Goal: Task Accomplishment & Management: Use online tool/utility

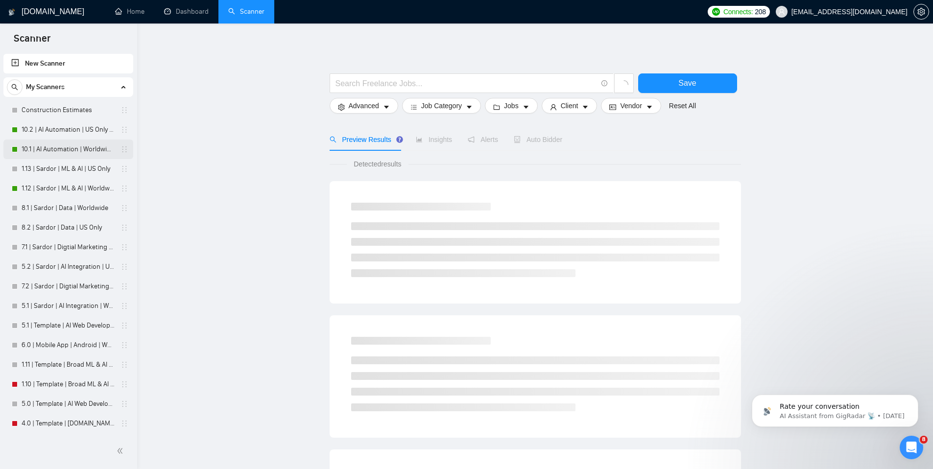
click at [83, 152] on link "10.1 | AI Automation | Worldwide | Simple Sardor" at bounding box center [68, 150] width 93 height 20
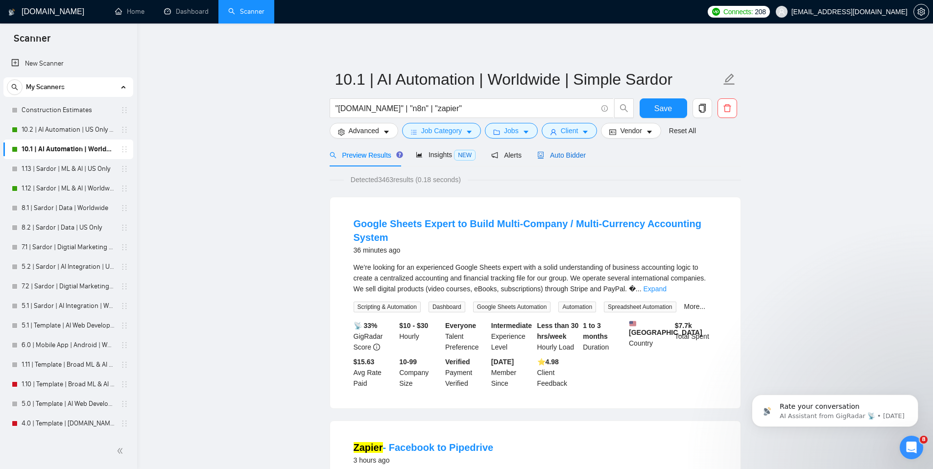
click at [576, 154] on span "Auto Bidder" at bounding box center [561, 155] width 48 height 8
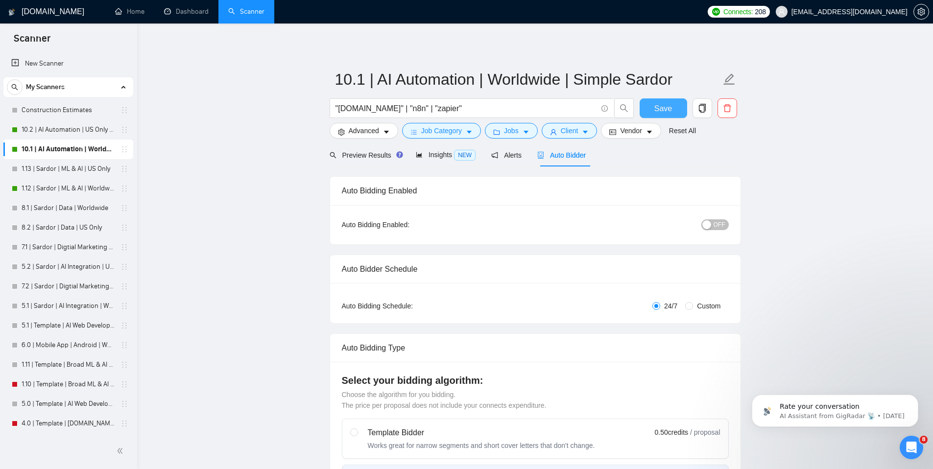
click at [657, 107] on span "Save" at bounding box center [663, 108] width 18 height 12
click at [666, 114] on span "Save" at bounding box center [663, 108] width 18 height 12
click at [70, 130] on link "10.2 | AI Automation | US Only | Simple Sardor" at bounding box center [68, 130] width 93 height 20
click at [662, 112] on span "Save" at bounding box center [663, 108] width 18 height 12
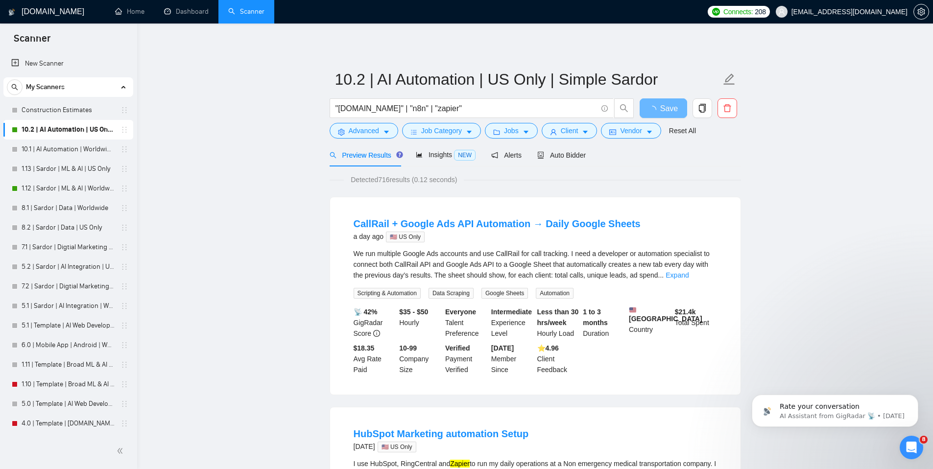
drag, startPoint x: 697, startPoint y: 54, endPoint x: 626, endPoint y: 47, distance: 71.9
click at [564, 161] on div "Auto Bidder" at bounding box center [561, 154] width 48 height 23
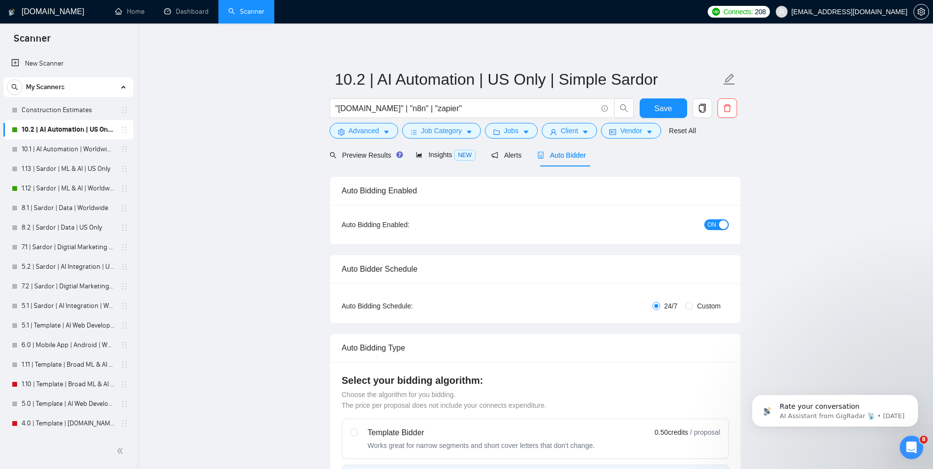
click at [716, 227] on button "ON" at bounding box center [716, 224] width 24 height 11
click at [667, 111] on span "Save" at bounding box center [663, 108] width 18 height 12
click at [65, 174] on link "1.13 | Sardor | ML & AI | US Only" at bounding box center [68, 169] width 93 height 20
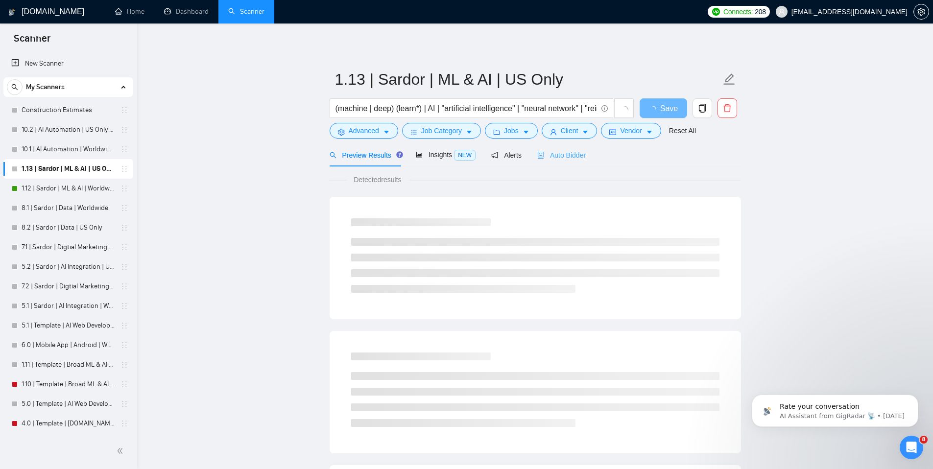
click at [576, 161] on div "Auto Bidder" at bounding box center [561, 154] width 48 height 23
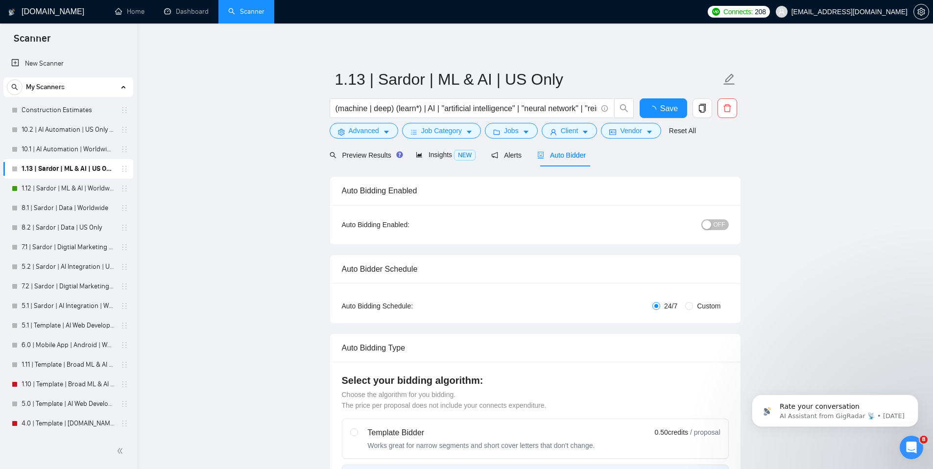
click at [719, 223] on span "OFF" at bounding box center [720, 224] width 12 height 11
click at [667, 119] on div "Save" at bounding box center [663, 110] width 51 height 24
click at [667, 116] on button "Save" at bounding box center [664, 108] width 48 height 20
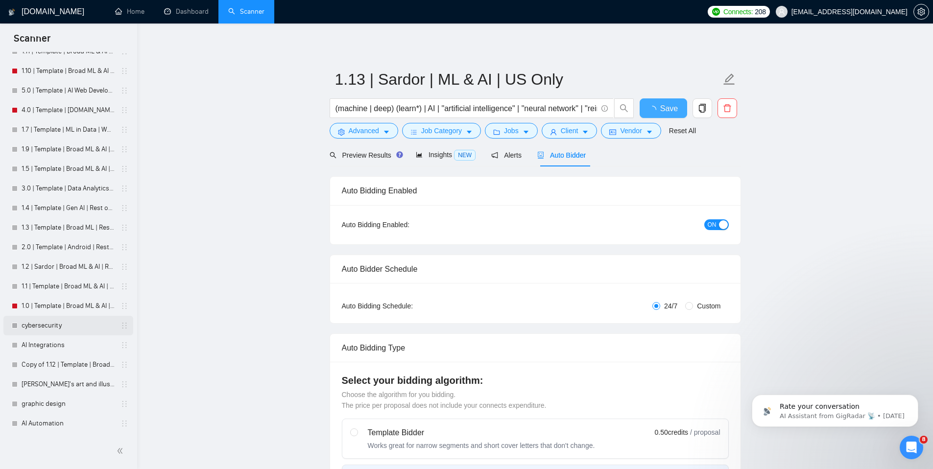
checkbox input "true"
click at [54, 329] on link "cybersecurity" at bounding box center [68, 326] width 93 height 20
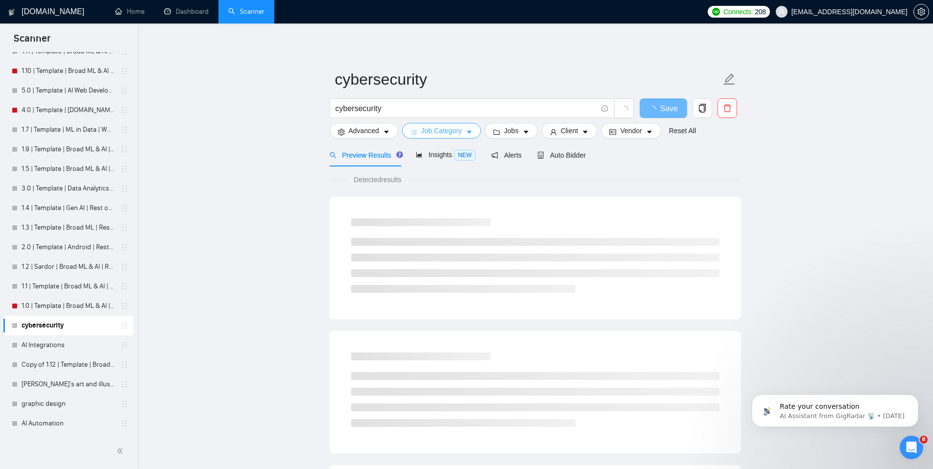
click at [449, 131] on span "Job Category" at bounding box center [441, 130] width 41 height 11
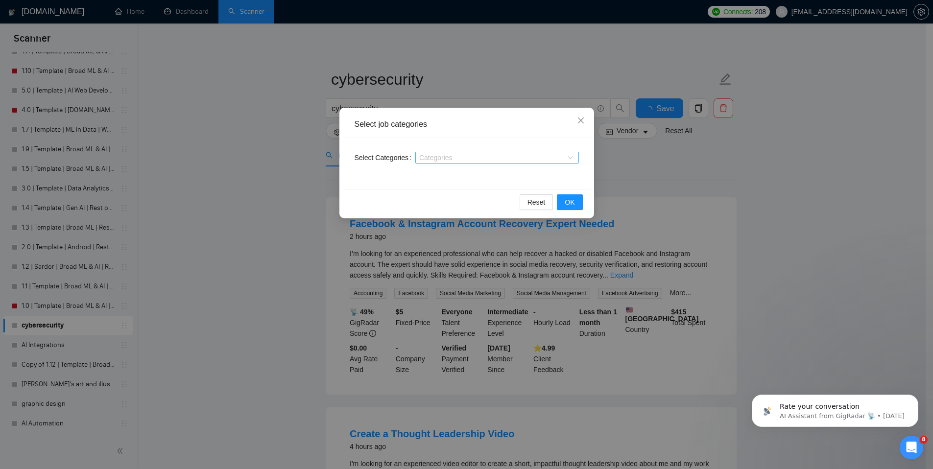
click at [453, 163] on div "Categories" at bounding box center [497, 158] width 164 height 12
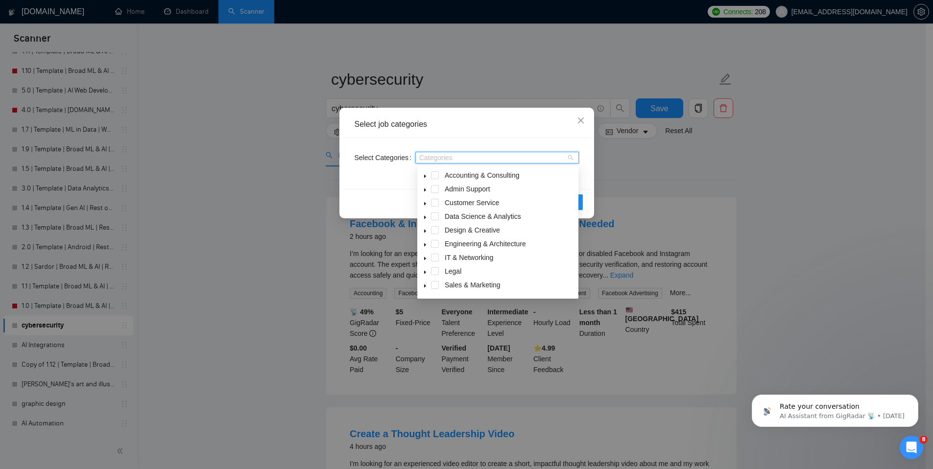
click at [428, 217] on span at bounding box center [425, 217] width 12 height 12
click at [447, 231] on span at bounding box center [447, 230] width 8 height 8
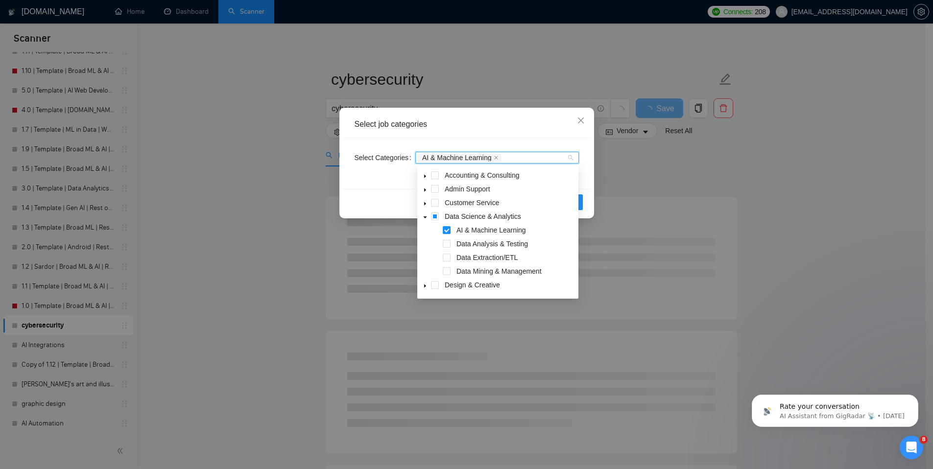
click at [532, 143] on div "Select Categories AI & Machine Learning" at bounding box center [467, 163] width 248 height 51
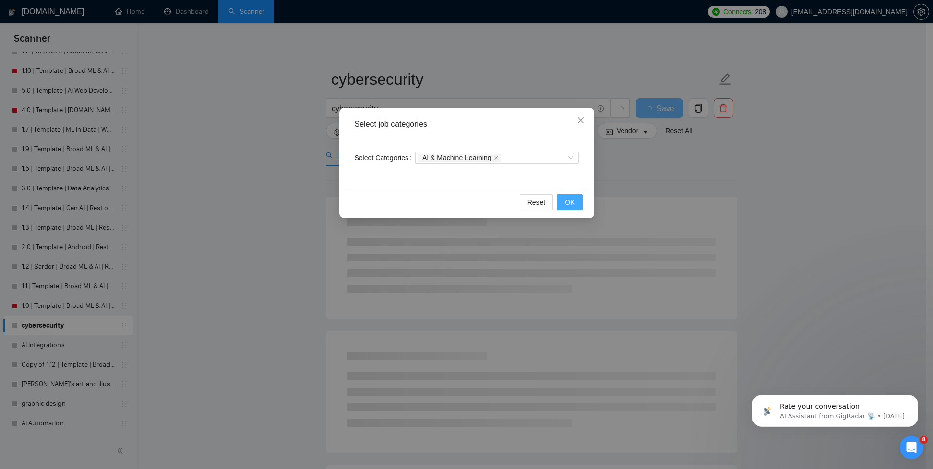
click at [564, 200] on button "OK" at bounding box center [569, 202] width 25 height 16
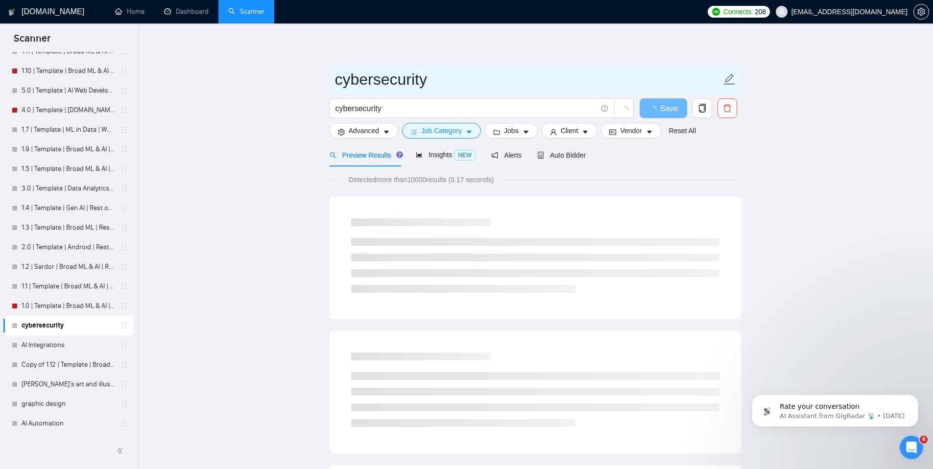
drag, startPoint x: 524, startPoint y: 83, endPoint x: 476, endPoint y: 73, distance: 49.1
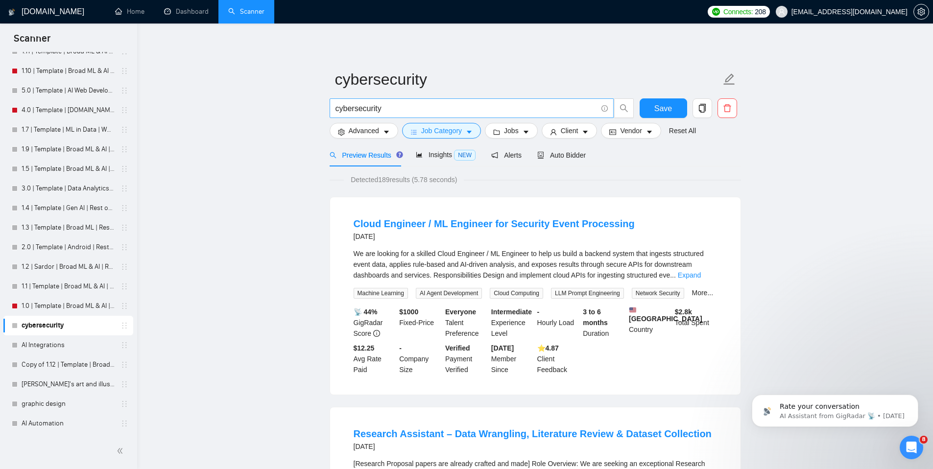
click at [375, 104] on input "cybersecurity" at bounding box center [466, 108] width 262 height 12
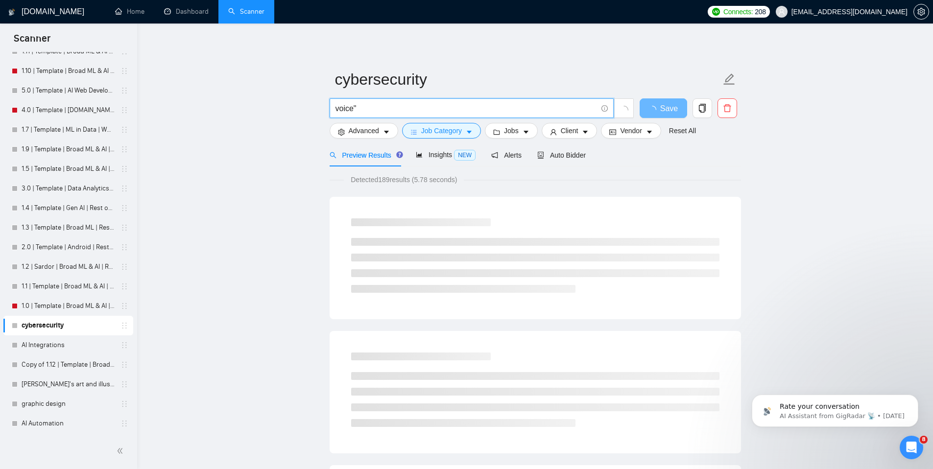
click at [336, 110] on input "voice"" at bounding box center [466, 108] width 262 height 12
type input ""voice""
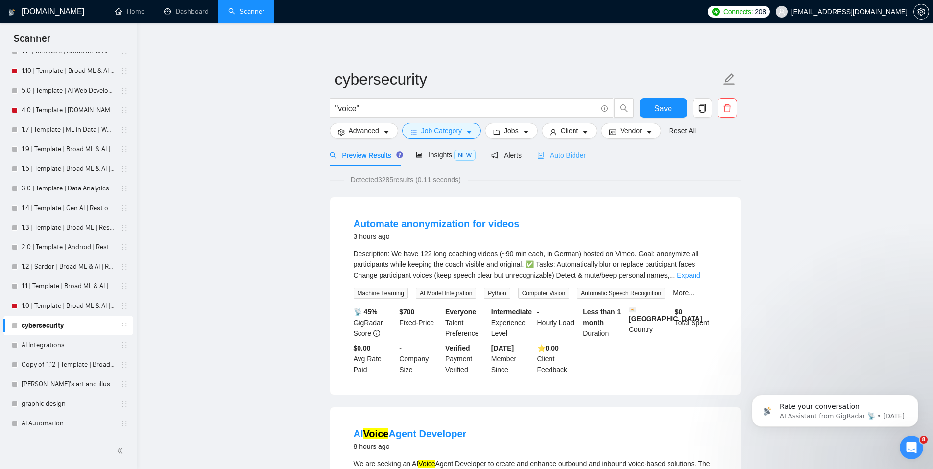
click at [571, 161] on div "Auto Bidder" at bounding box center [561, 154] width 48 height 23
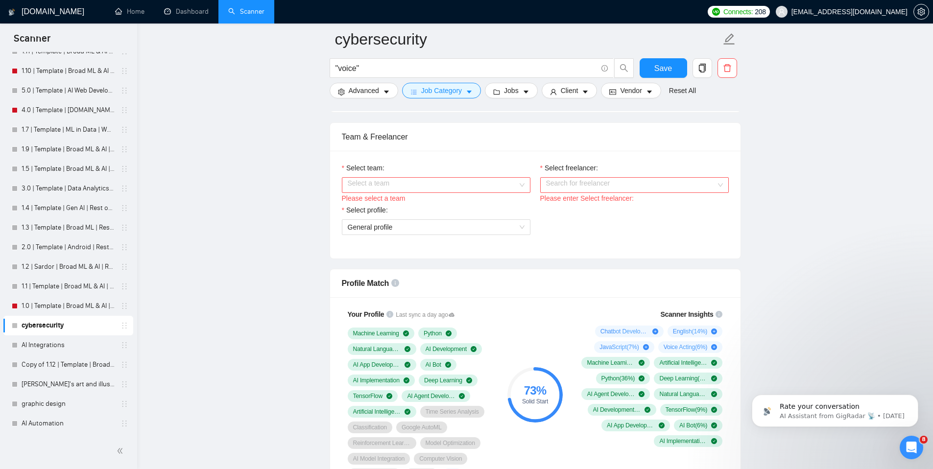
scroll to position [511, 0]
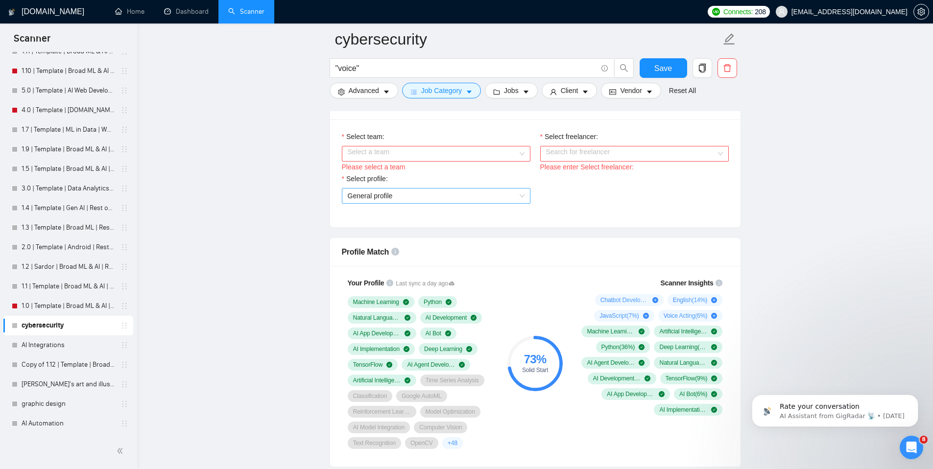
click at [427, 192] on span "General profile" at bounding box center [436, 196] width 177 height 15
click at [458, 154] on input "Select team:" at bounding box center [433, 153] width 170 height 15
click at [443, 170] on div "ROC Studios" at bounding box center [435, 172] width 177 height 11
click at [578, 152] on input "Select freelancer:" at bounding box center [631, 153] width 170 height 15
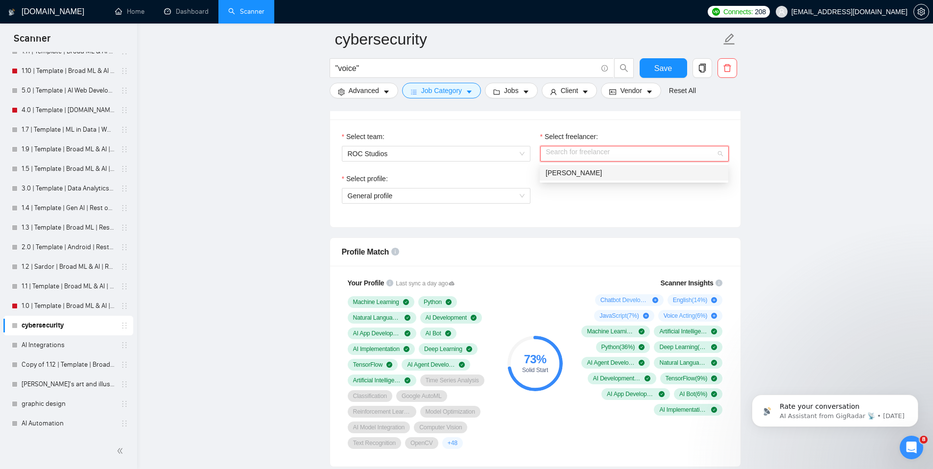
click at [584, 170] on span "[PERSON_NAME]" at bounding box center [574, 173] width 56 height 8
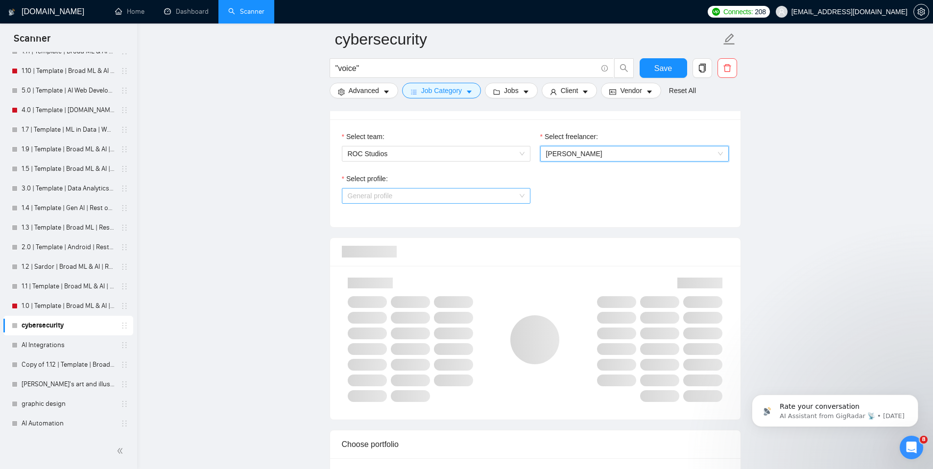
click at [466, 190] on span "General profile" at bounding box center [436, 196] width 177 height 15
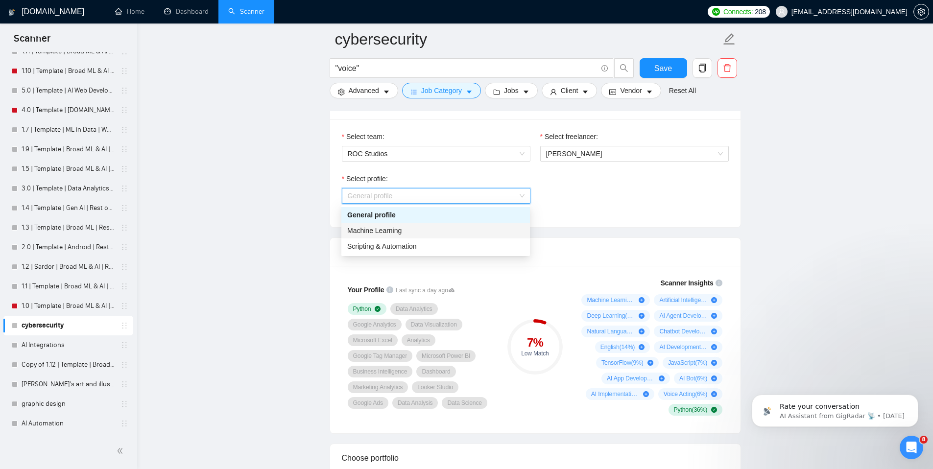
click at [429, 236] on div "Machine Learning" at bounding box center [435, 231] width 189 height 16
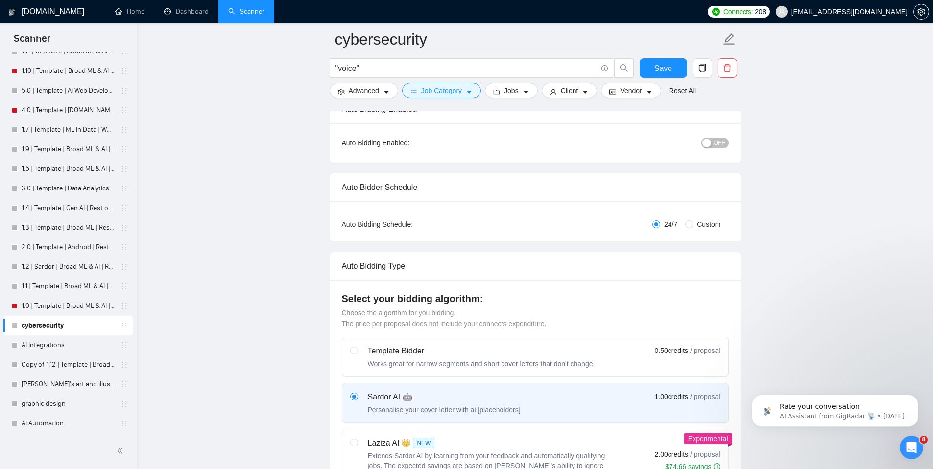
scroll to position [0, 0]
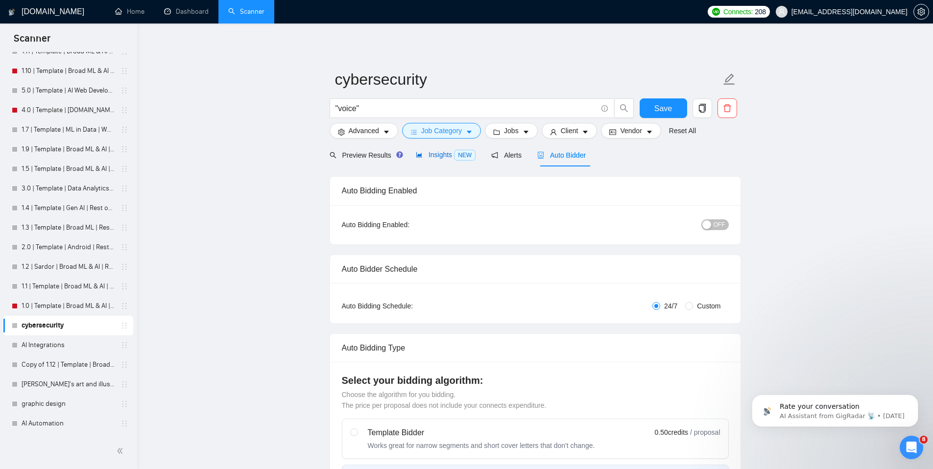
click at [429, 157] on span "Insights NEW" at bounding box center [446, 155] width 60 height 8
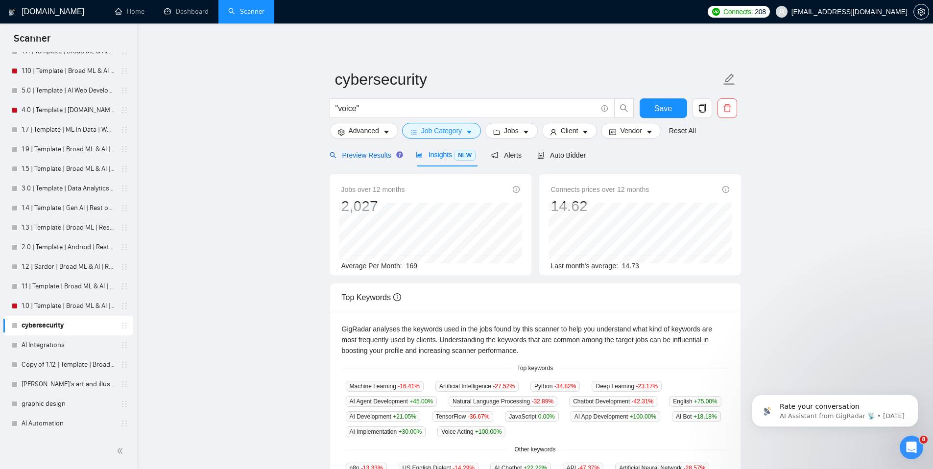
click at [381, 153] on span "Preview Results" at bounding box center [365, 155] width 71 height 8
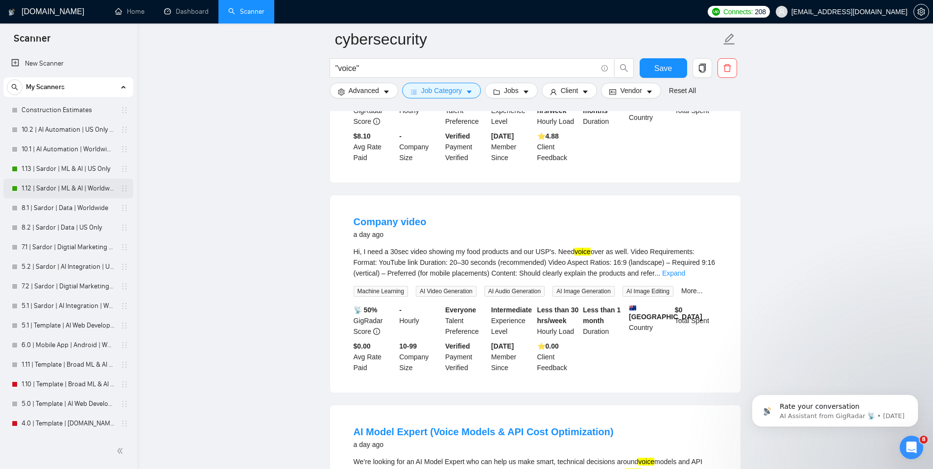
click at [66, 187] on link "1.12 | Sardor | ML & AI | Worldwide" at bounding box center [68, 189] width 93 height 20
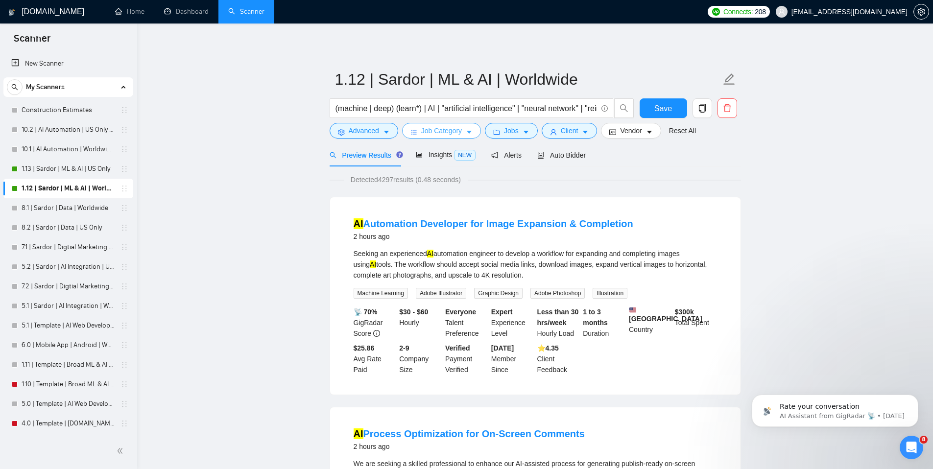
click at [464, 135] on button "Job Category" at bounding box center [441, 131] width 79 height 16
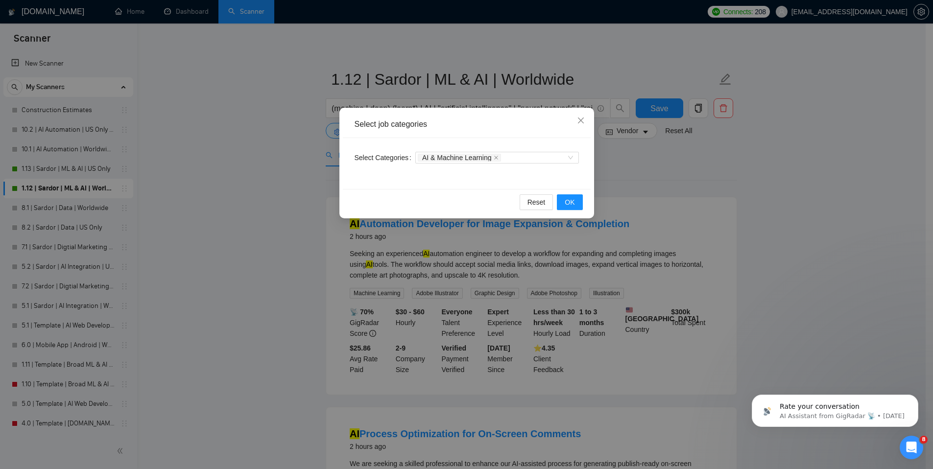
click at [714, 175] on div "Select job categories Select Categories AI & Machine Learning Reset OK" at bounding box center [466, 234] width 933 height 469
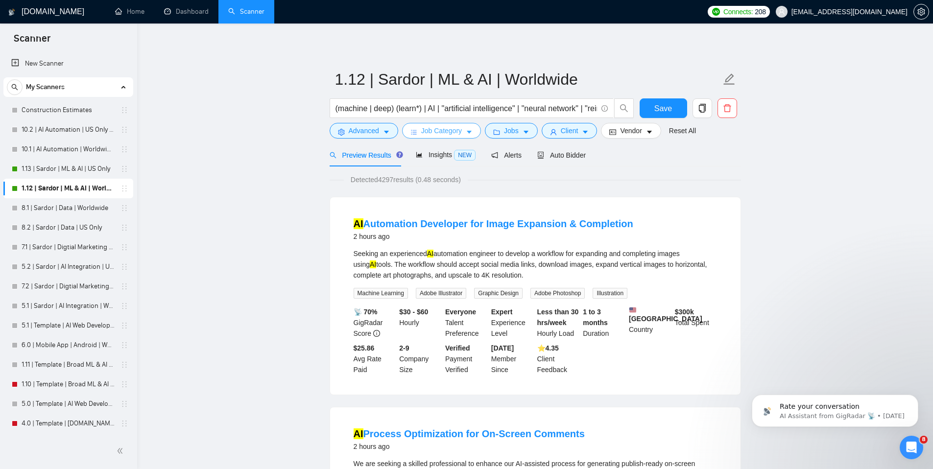
click at [437, 129] on span "Job Category" at bounding box center [441, 130] width 41 height 11
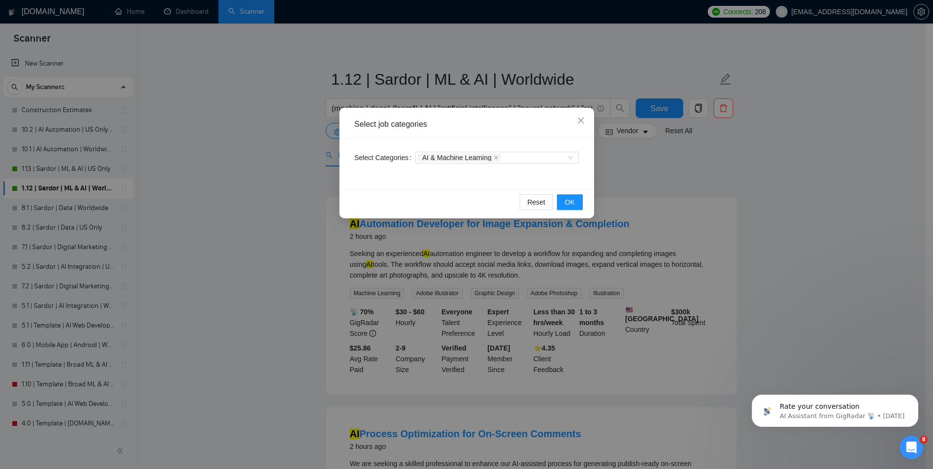
click at [652, 171] on div "Select job categories Select Categories AI & Machine Learning Reset OK" at bounding box center [466, 234] width 933 height 469
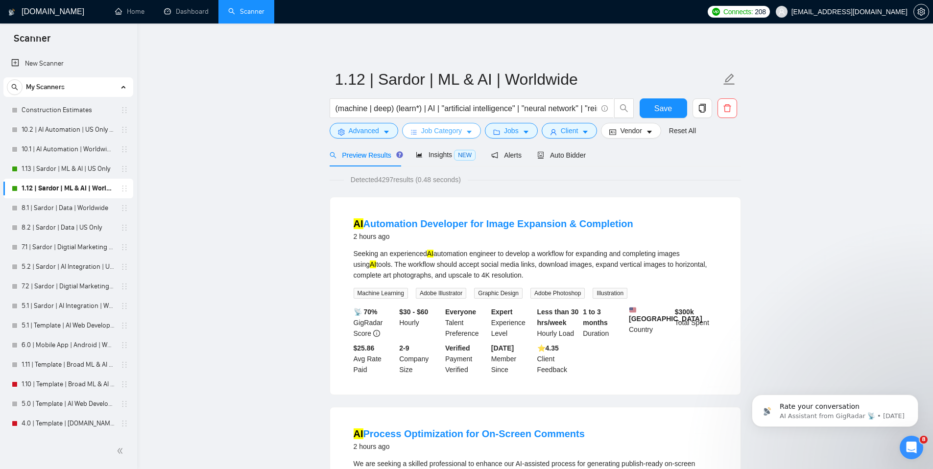
click at [458, 130] on span "Job Category" at bounding box center [441, 130] width 41 height 11
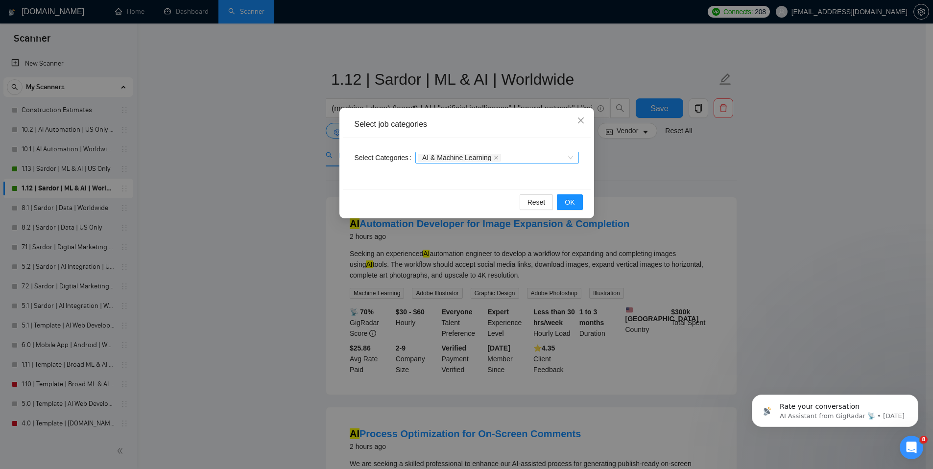
click at [531, 158] on div "AI & Machine Learning" at bounding box center [492, 158] width 149 height 10
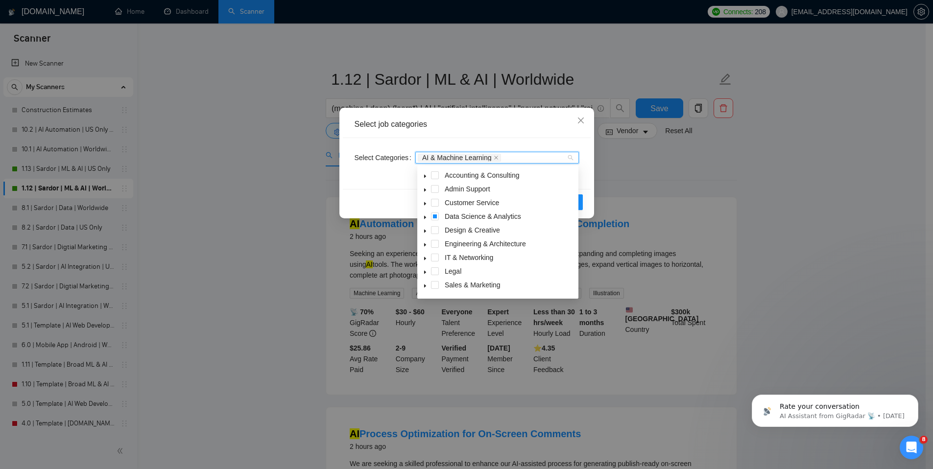
click at [428, 218] on span at bounding box center [425, 217] width 12 height 12
click at [447, 246] on span at bounding box center [447, 244] width 8 height 8
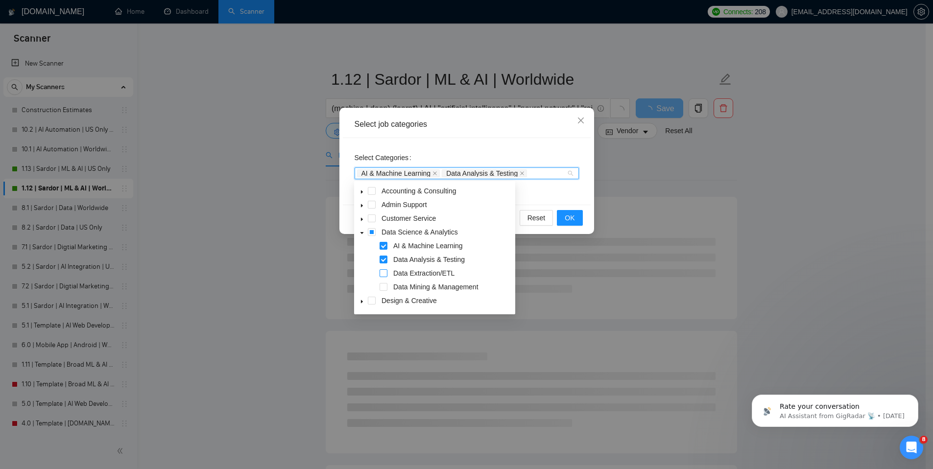
click at [385, 271] on span at bounding box center [384, 273] width 8 height 8
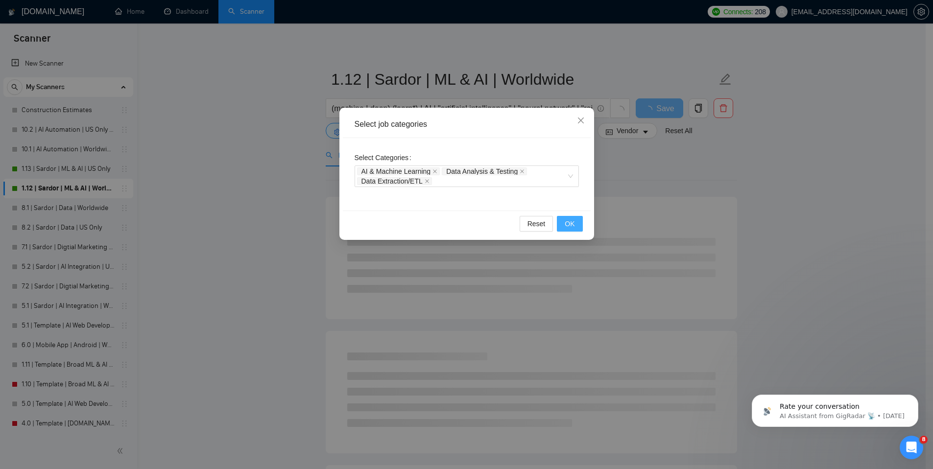
click at [571, 223] on span "OK" at bounding box center [570, 223] width 10 height 11
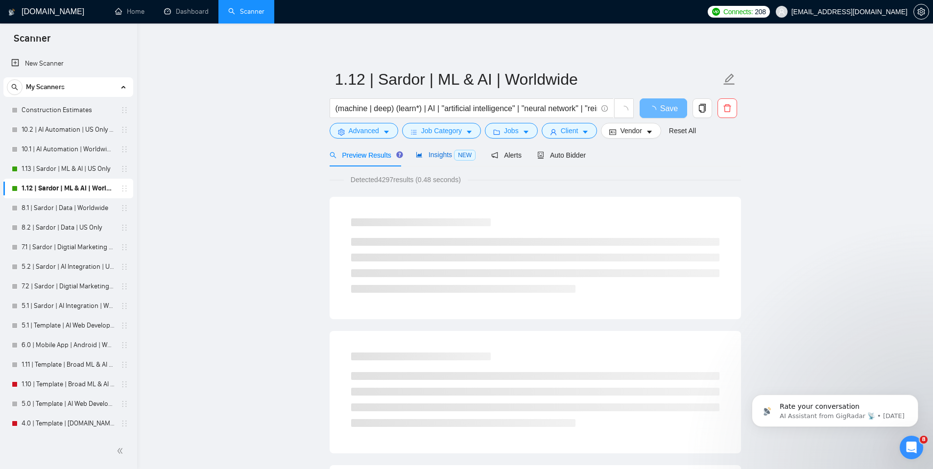
click at [449, 156] on span "Insights NEW" at bounding box center [446, 155] width 60 height 8
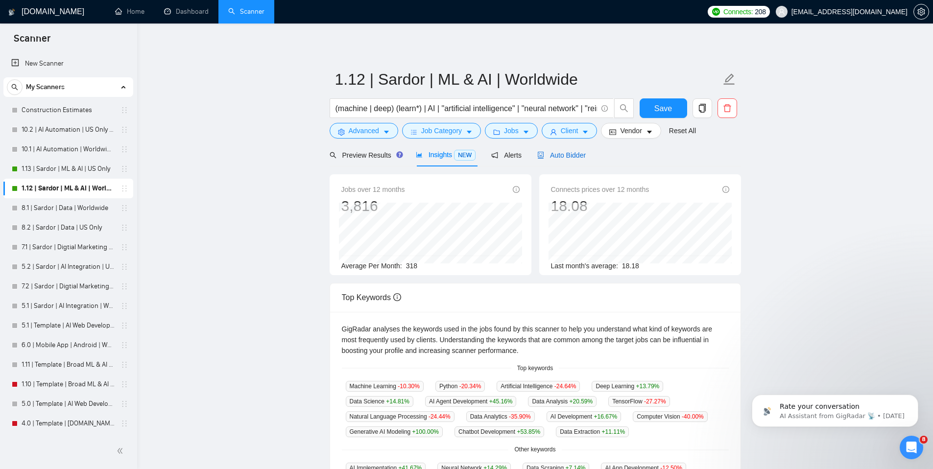
click at [560, 151] on span "Auto Bidder" at bounding box center [561, 155] width 48 height 8
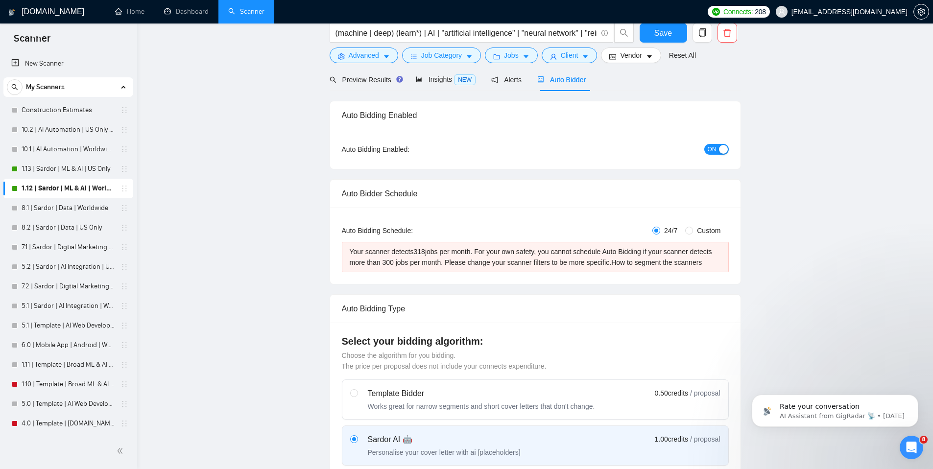
scroll to position [19, 0]
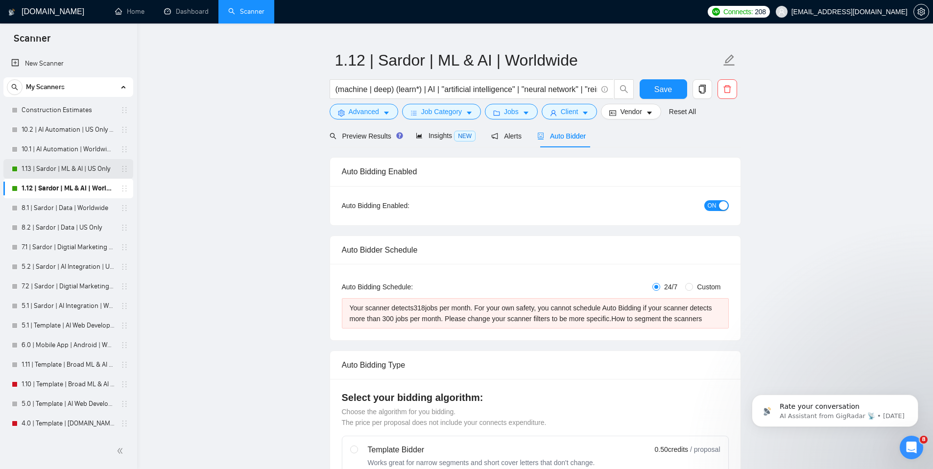
click at [76, 161] on link "1.13 | Sardor | ML & AI | US Only" at bounding box center [68, 169] width 93 height 20
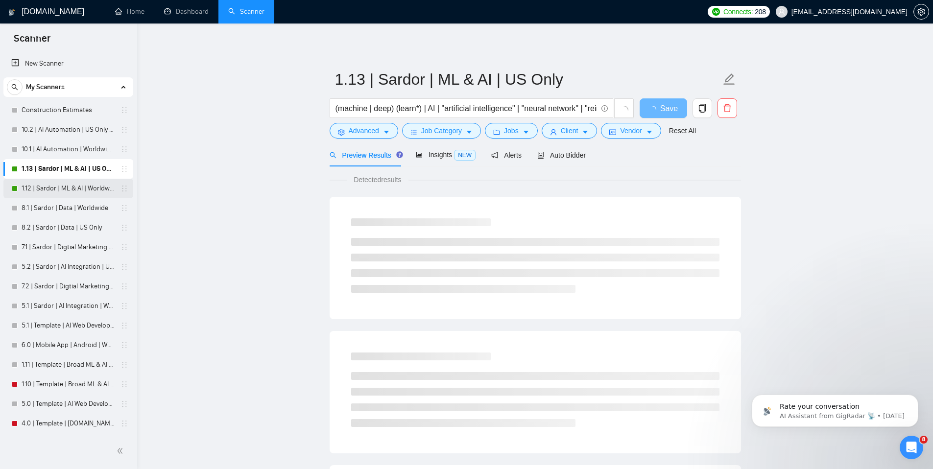
click at [80, 188] on link "1.12 | Sardor | ML & AI | Worldwide" at bounding box center [68, 189] width 93 height 20
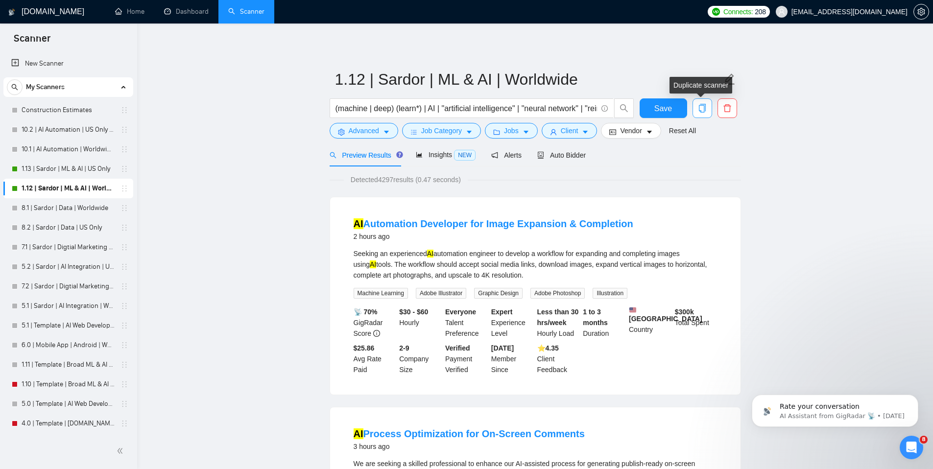
click at [705, 110] on icon "copy" at bounding box center [702, 108] width 9 height 9
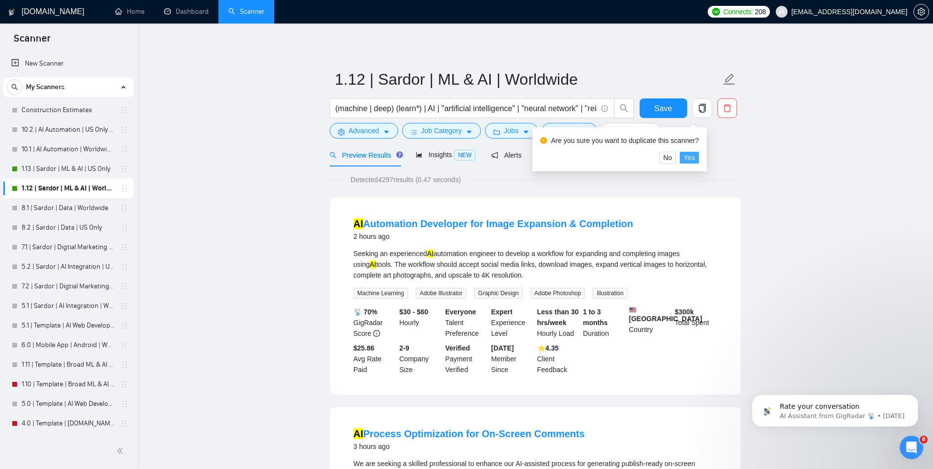
click at [695, 154] on span "Yes" at bounding box center [689, 157] width 11 height 11
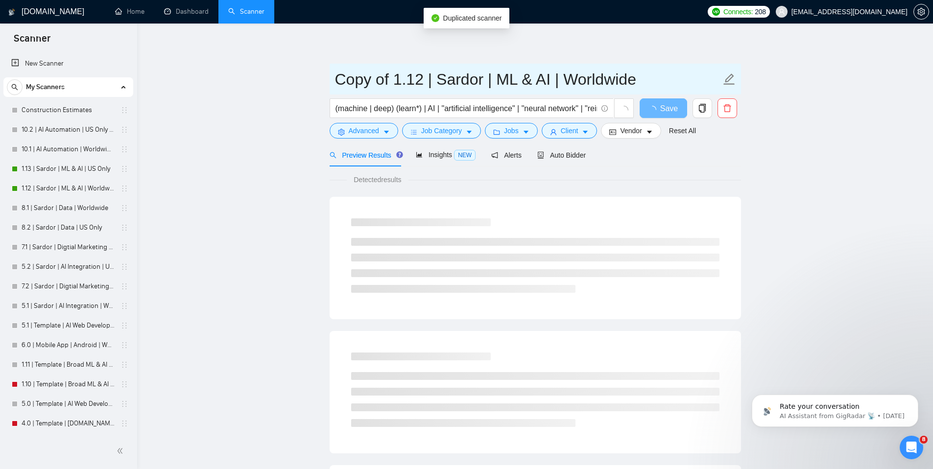
drag, startPoint x: 399, startPoint y: 79, endPoint x: 304, endPoint y: 77, distance: 95.0
click at [304, 77] on main "Copy of 1.12 | Sardor | ML & AI | Worldwide (machine | deep) (learn*) | AI | "a…" at bounding box center [535, 447] width 764 height 817
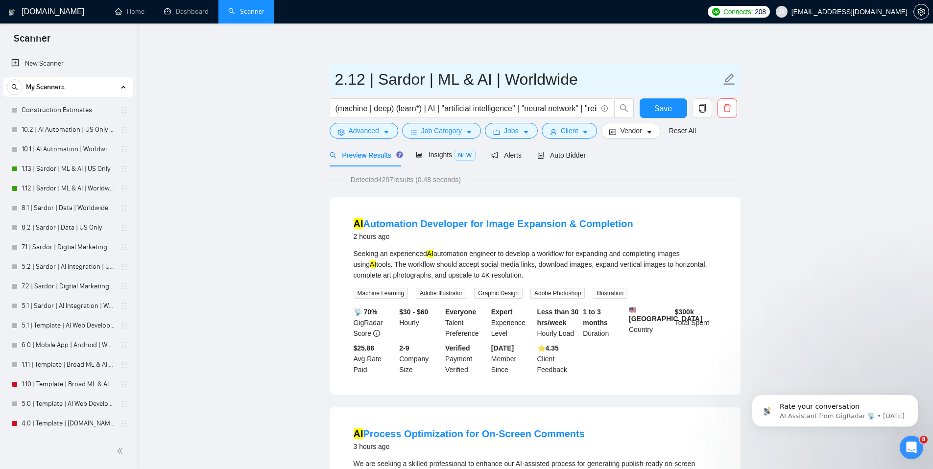
drag, startPoint x: 358, startPoint y: 81, endPoint x: 366, endPoint y: 81, distance: 8.3
click at [366, 81] on input "2.12 | Sardor | ML & AI | Worldwide" at bounding box center [528, 79] width 386 height 24
drag, startPoint x: 479, startPoint y: 79, endPoint x: 426, endPoint y: 81, distance: 52.9
click at [426, 81] on input "2.1 | Sardor | ML & AI | Worldwide" at bounding box center [528, 79] width 386 height 24
type input "2.1 | Sardor | Data | Worldwide"
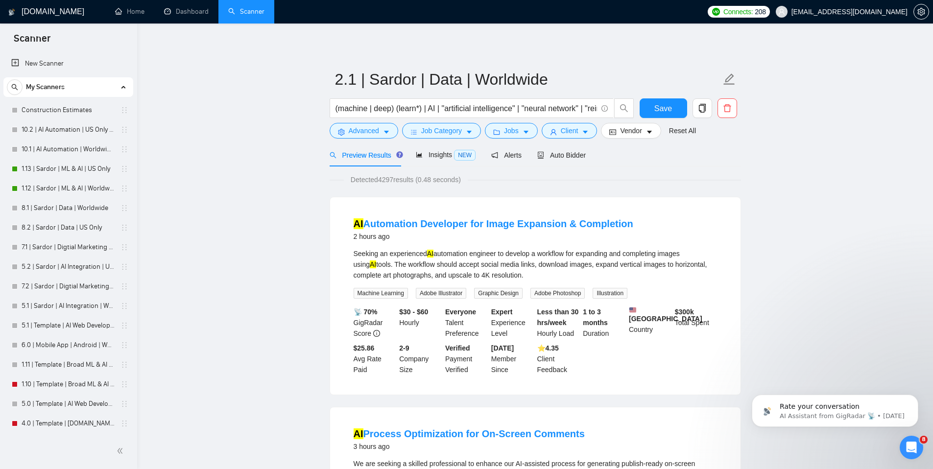
click at [449, 129] on span "Job Category" at bounding box center [441, 130] width 41 height 11
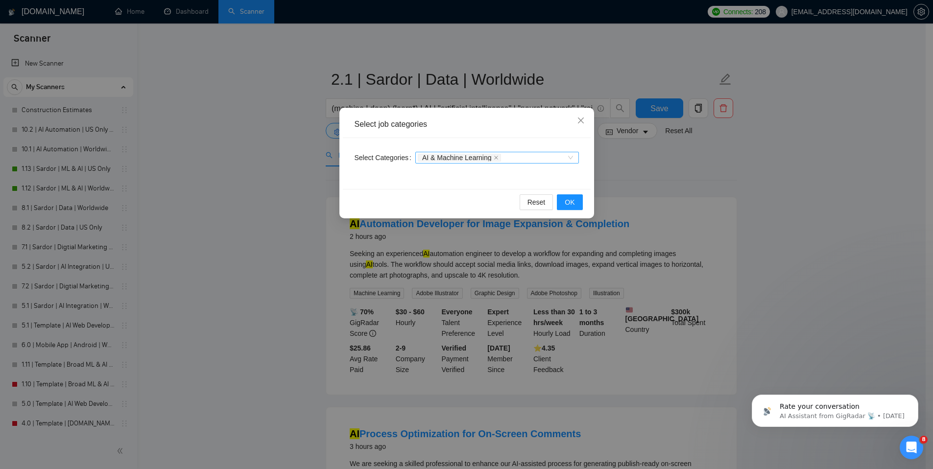
click at [512, 159] on div "AI & Machine Learning" at bounding box center [492, 158] width 149 height 10
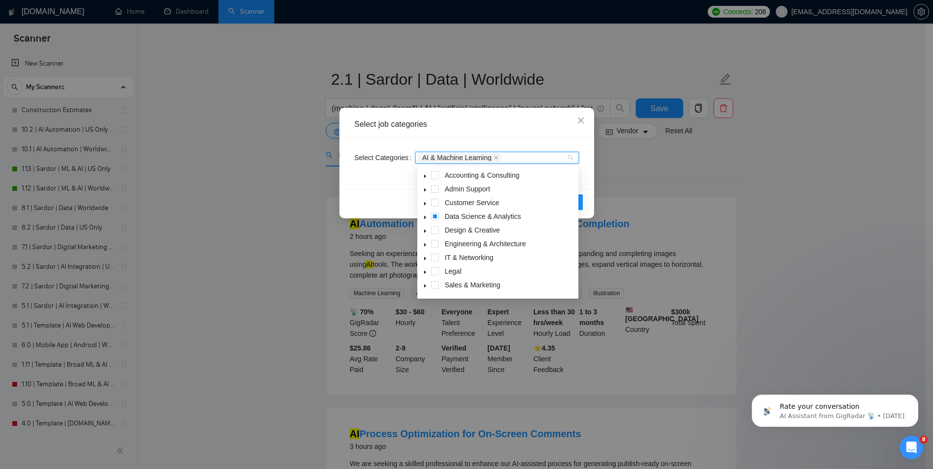
click at [429, 216] on span at bounding box center [425, 217] width 12 height 12
click at [446, 242] on span at bounding box center [447, 244] width 8 height 8
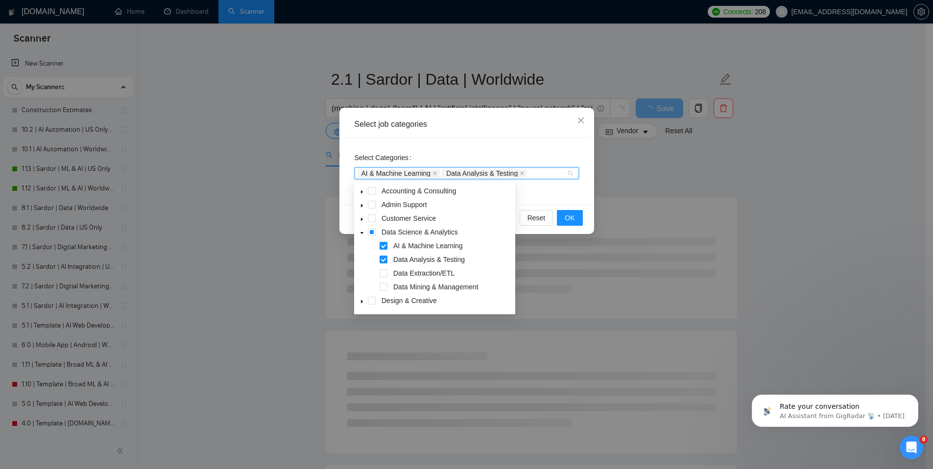
click at [382, 244] on span at bounding box center [384, 246] width 8 height 8
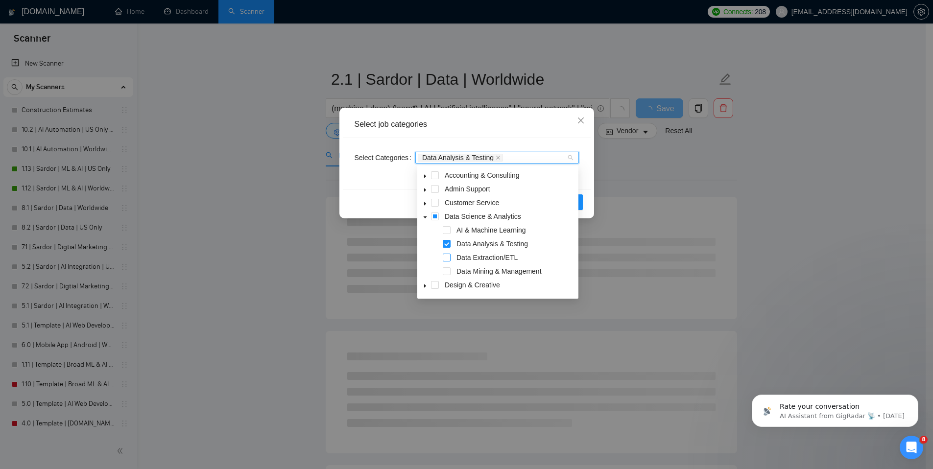
click at [444, 256] on span at bounding box center [447, 258] width 8 height 8
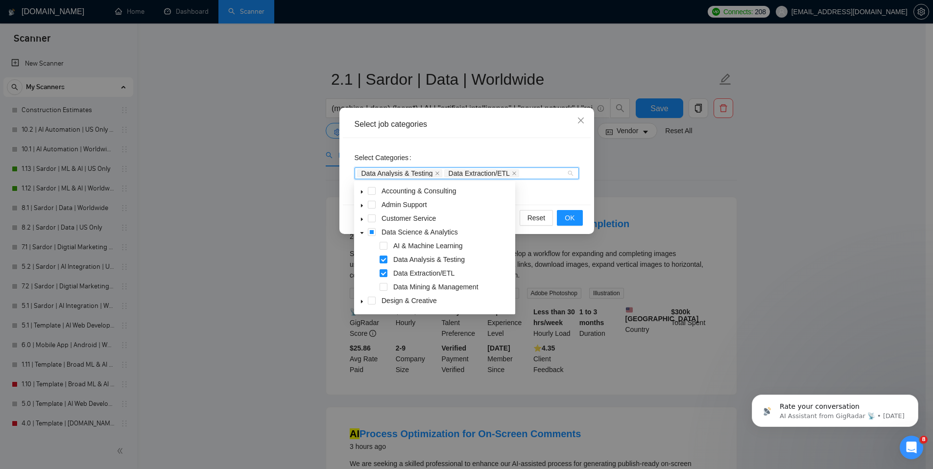
click at [535, 201] on div "Select Categories Data Analysis & Testing Data Extraction/ETL" at bounding box center [467, 171] width 248 height 67
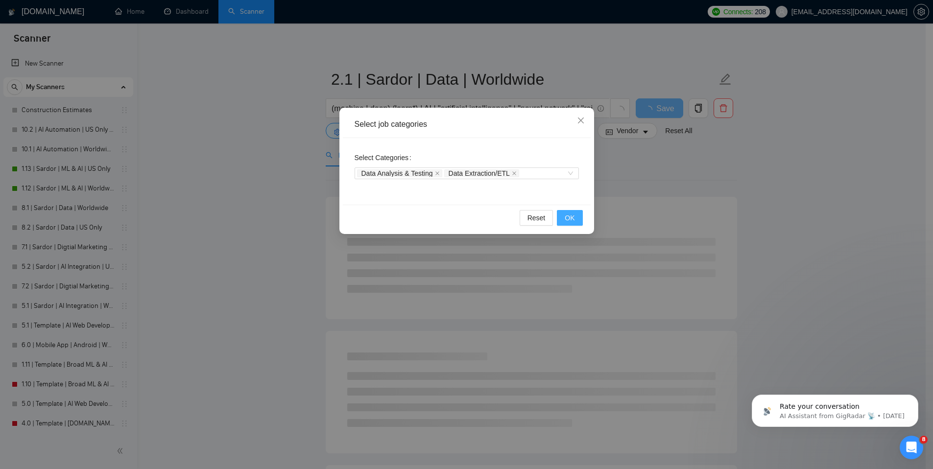
click at [576, 218] on button "OK" at bounding box center [569, 218] width 25 height 16
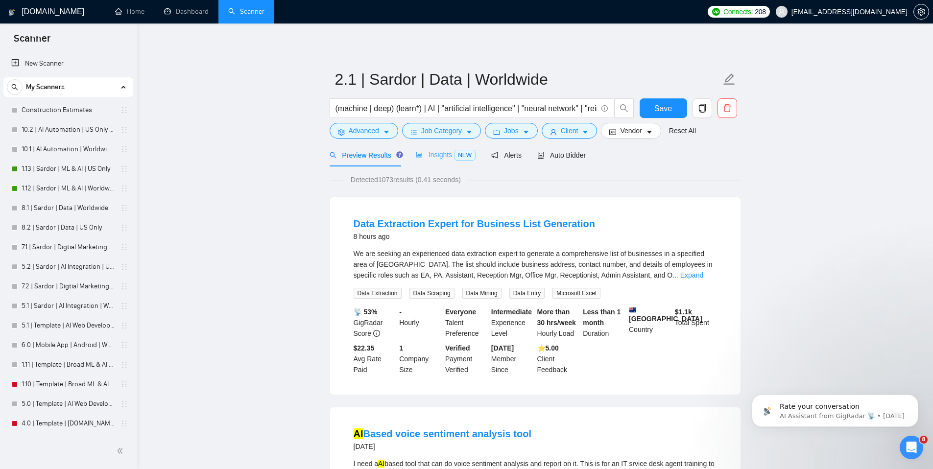
click at [445, 162] on div "Insights NEW" at bounding box center [446, 154] width 60 height 23
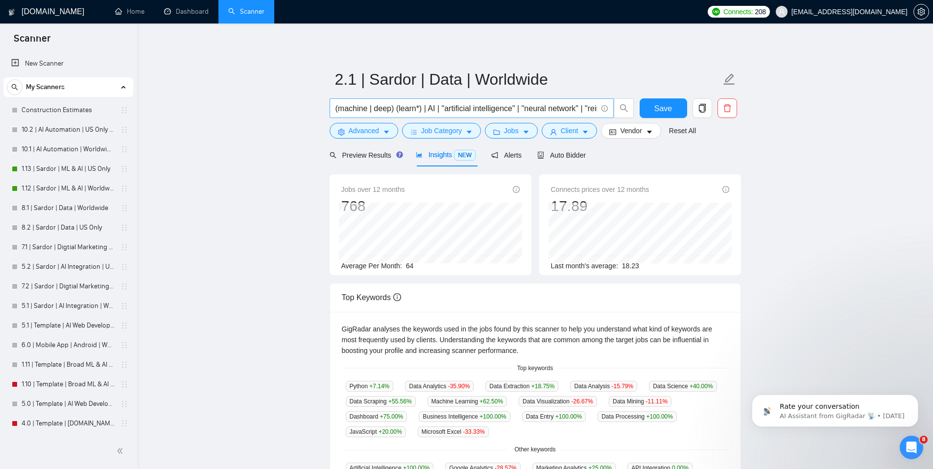
click at [478, 109] on input "(machine | deep) (learn*) | AI | "artificial intelligence" | "neural network" |…" at bounding box center [466, 108] width 262 height 12
click at [269, 105] on main "2.1 | Sardor | Data | Worldwide Save Advanced Job Category Jobs Client Vendor R…" at bounding box center [535, 375] width 764 height 672
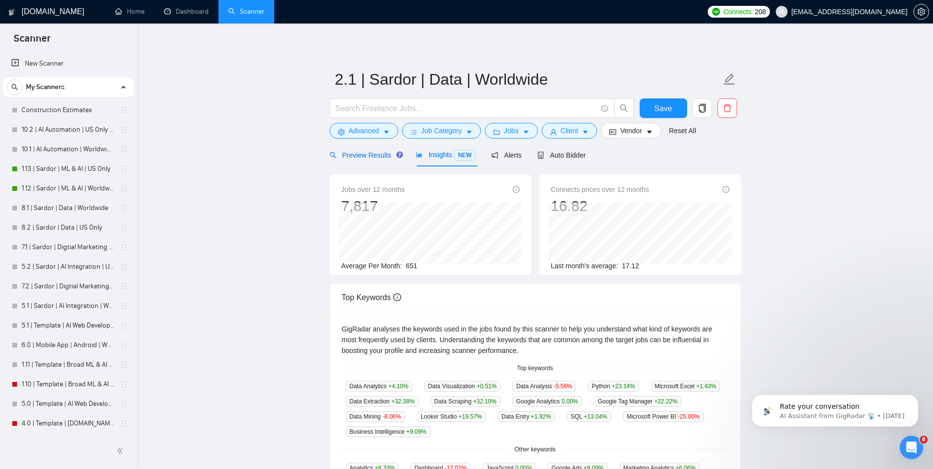
click at [382, 160] on div "Preview Results" at bounding box center [365, 155] width 71 height 11
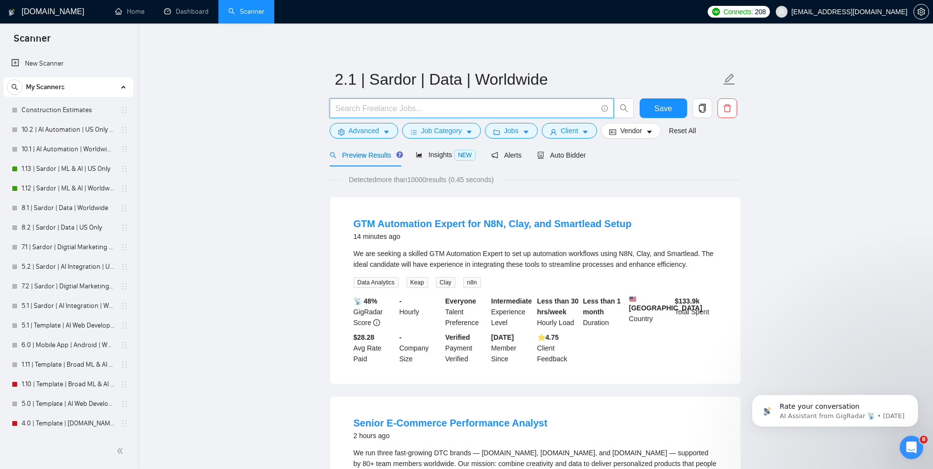
click at [395, 106] on input "text" at bounding box center [466, 108] width 262 height 12
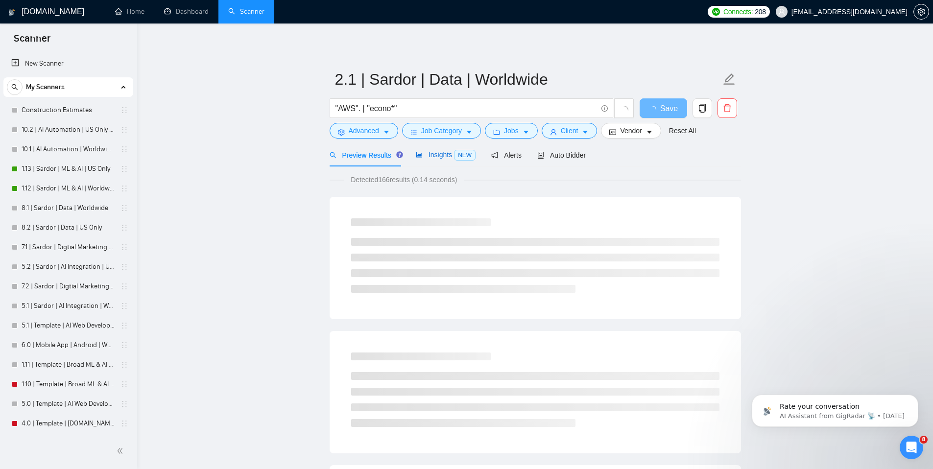
click at [443, 154] on span "Insights NEW" at bounding box center [446, 155] width 60 height 8
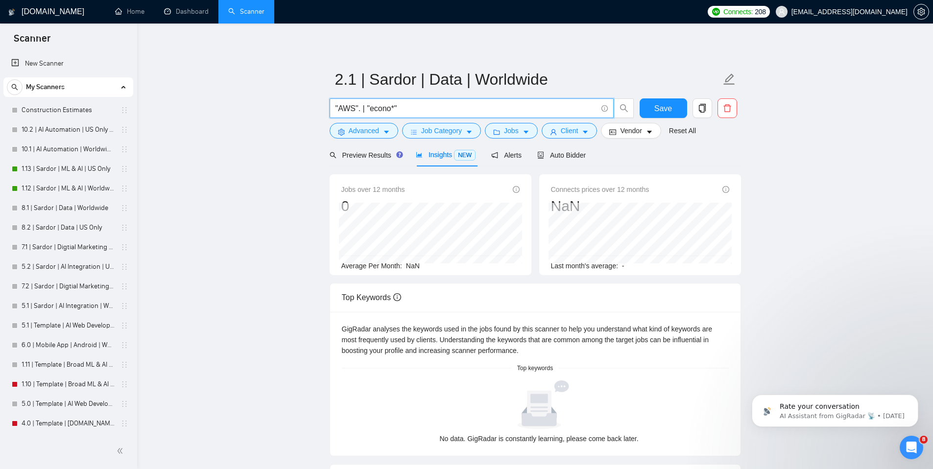
drag, startPoint x: 366, startPoint y: 108, endPoint x: 313, endPoint y: 106, distance: 52.4
click at [313, 106] on main "2.1 | Sardor | Data | Worldwide "AWS". | "econo*" Save Advanced Job Category Jo…" at bounding box center [535, 343] width 764 height 608
click at [382, 107] on input ""econo*"" at bounding box center [466, 108] width 262 height 12
drag, startPoint x: 375, startPoint y: 111, endPoint x: 285, endPoint y: 97, distance: 90.6
click at [286, 98] on main "2.1 | Sardor | Data | Worldwide "econo*" | "time series*" Save Advanced Job Cat…" at bounding box center [535, 343] width 764 height 608
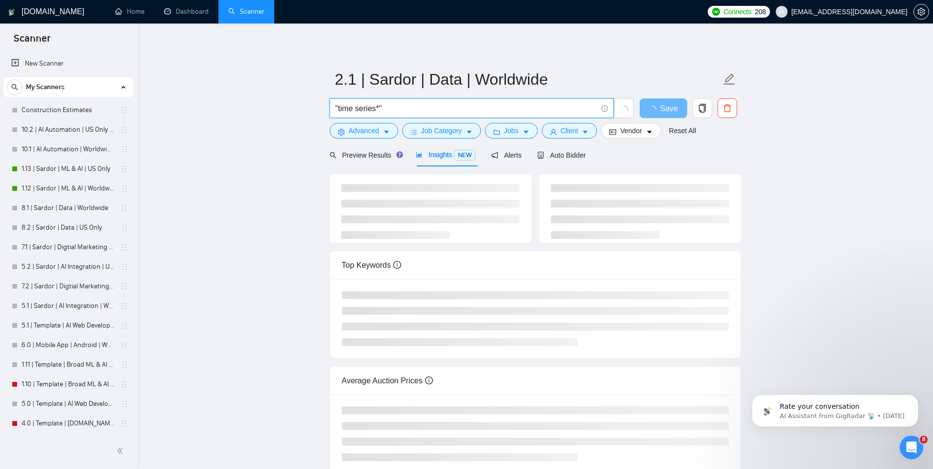
click at [404, 106] on input ""time series*"" at bounding box center [466, 108] width 262 height 12
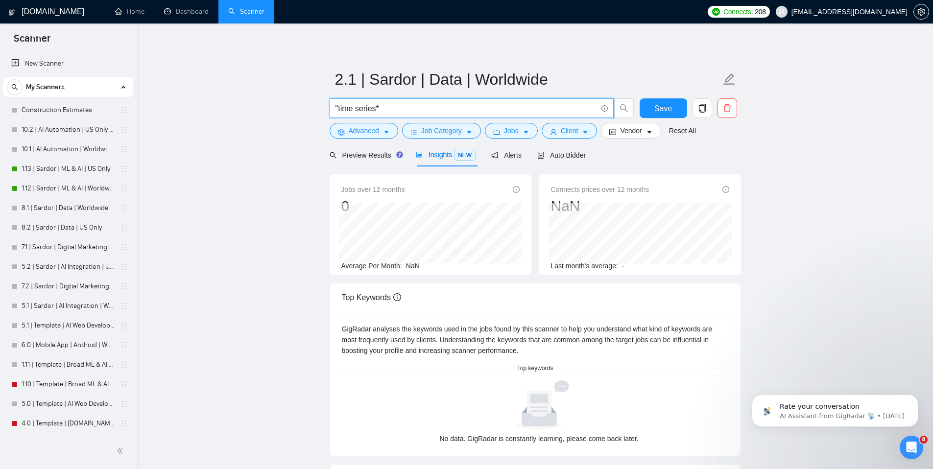
drag, startPoint x: 337, startPoint y: 108, endPoint x: 320, endPoint y: 107, distance: 17.7
click at [320, 107] on main "2.1 | Sardor | Data | Worldwide "time series* Save Advanced Job Category Jobs C…" at bounding box center [535, 343] width 764 height 608
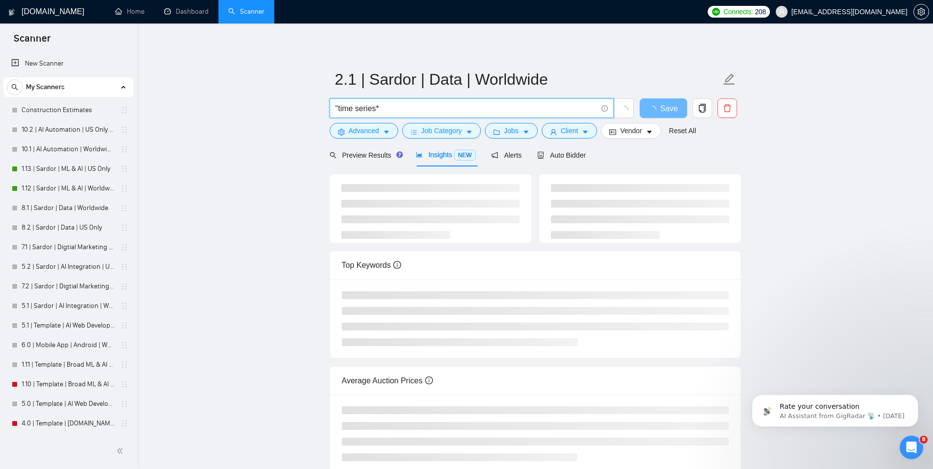
type input "time series*"
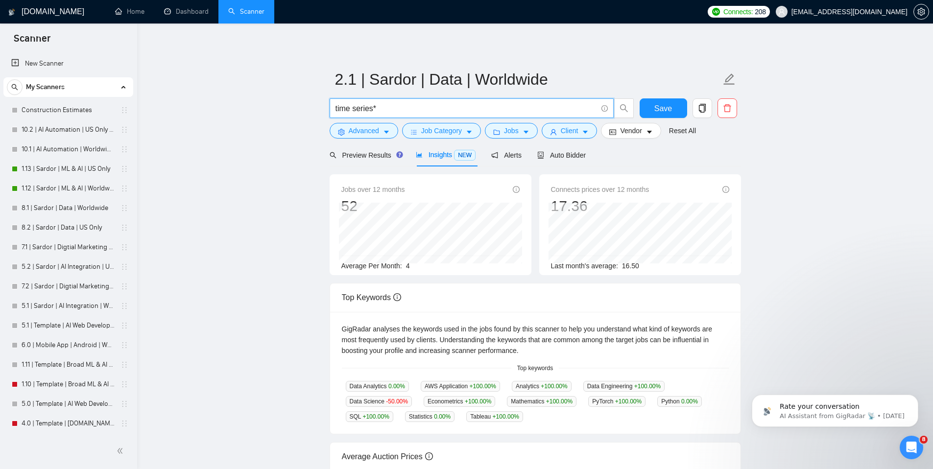
click at [391, 113] on input "time series*" at bounding box center [466, 108] width 262 height 12
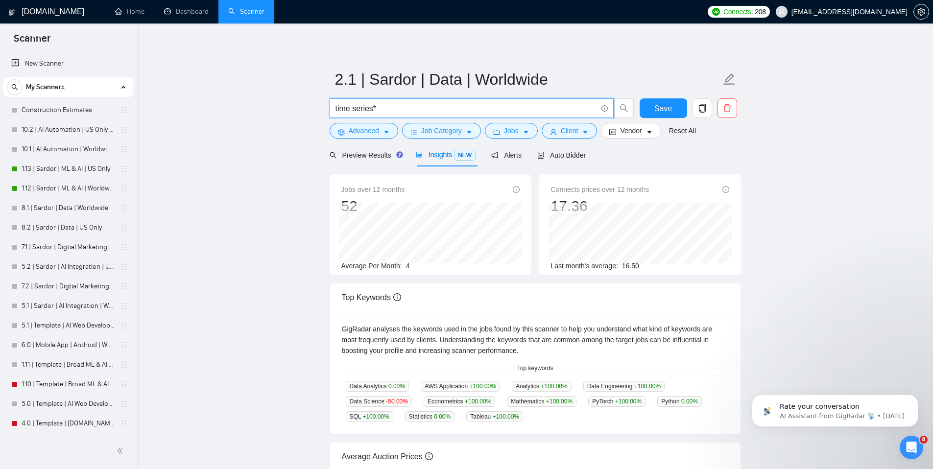
click at [391, 113] on input "time series*" at bounding box center [466, 108] width 262 height 12
click at [387, 156] on span "Preview Results" at bounding box center [365, 155] width 71 height 8
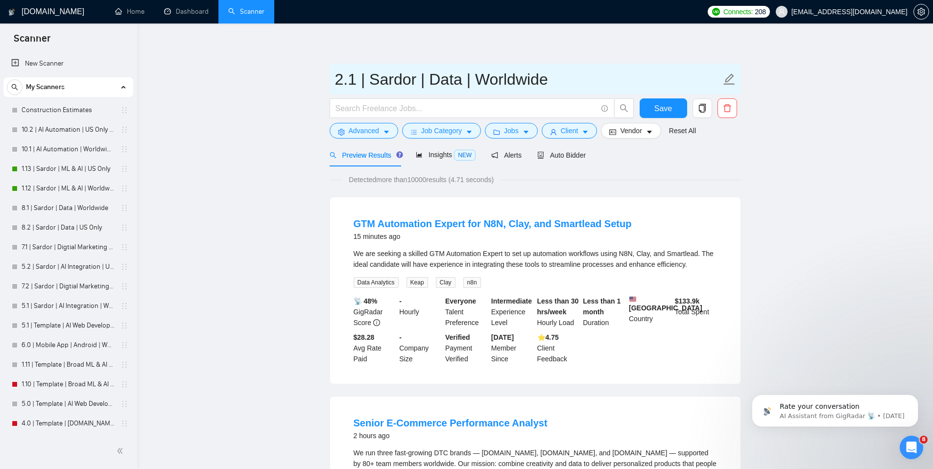
click at [431, 76] on input "2.1 | Sardor | Data | Worldwide" at bounding box center [528, 79] width 386 height 24
click at [429, 78] on input "2.1 | Sardor | Data | Worldwide" at bounding box center [528, 79] width 386 height 24
type input "2.1 | Sardor | AI Auto Angle For Data | Worldwide"
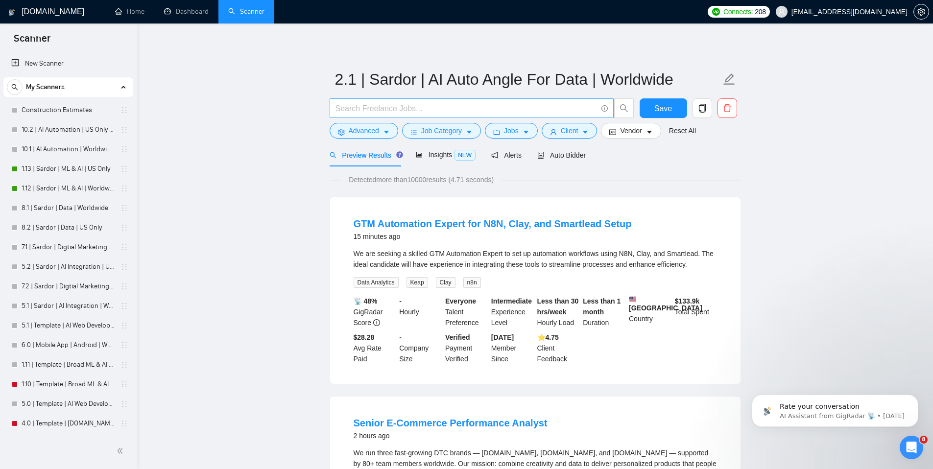
click at [419, 106] on input "text" at bounding box center [466, 108] width 262 height 12
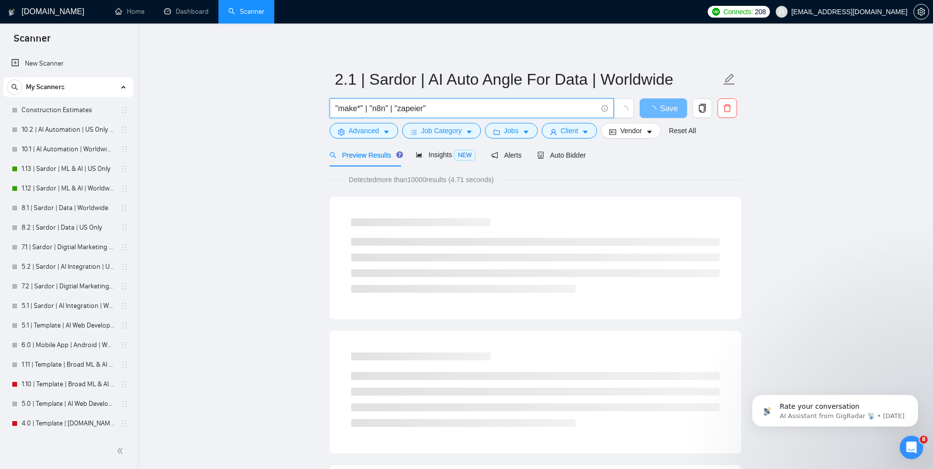
click at [417, 109] on input ""make*" | "n8n" | "zapeier"" at bounding box center [466, 108] width 262 height 12
type input ""make*" | "n8n" | "zapier""
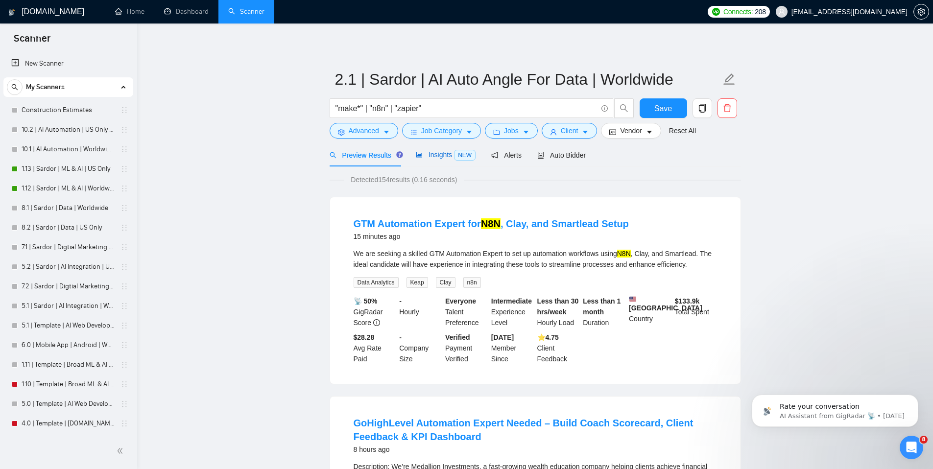
click at [436, 159] on span "Insights NEW" at bounding box center [446, 155] width 60 height 8
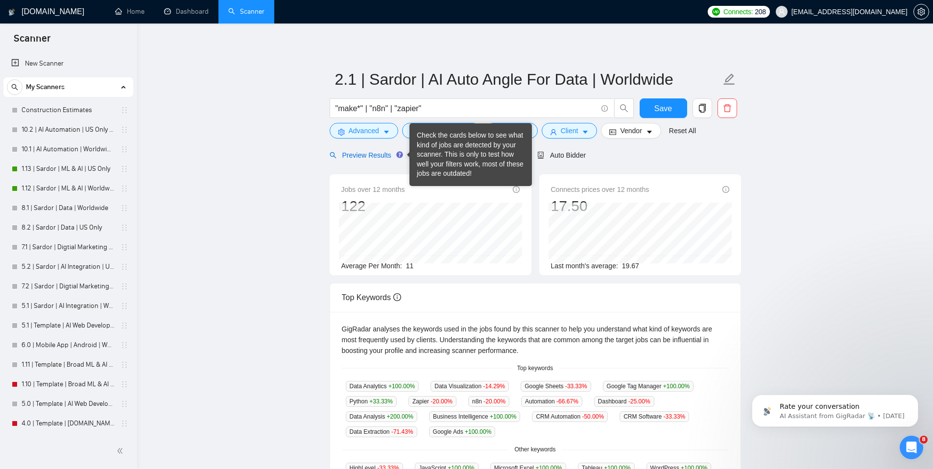
click at [372, 158] on span "Preview Results" at bounding box center [365, 155] width 71 height 8
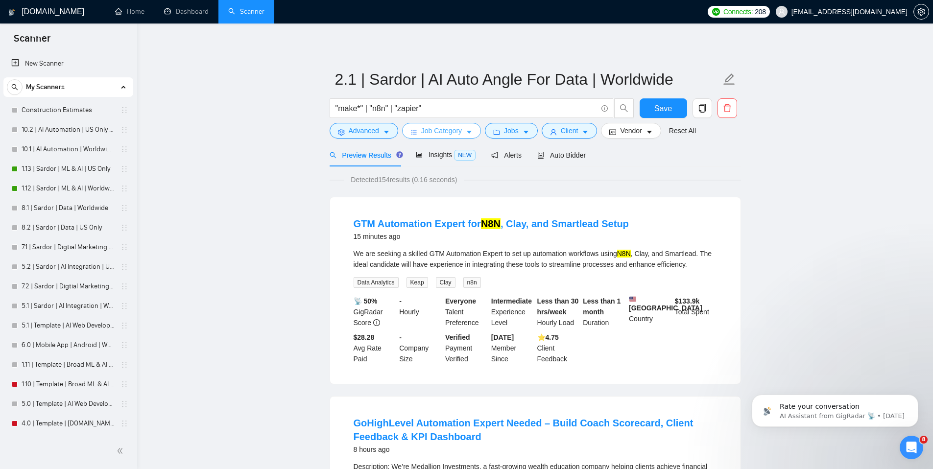
click at [420, 130] on button "Job Category" at bounding box center [441, 131] width 79 height 16
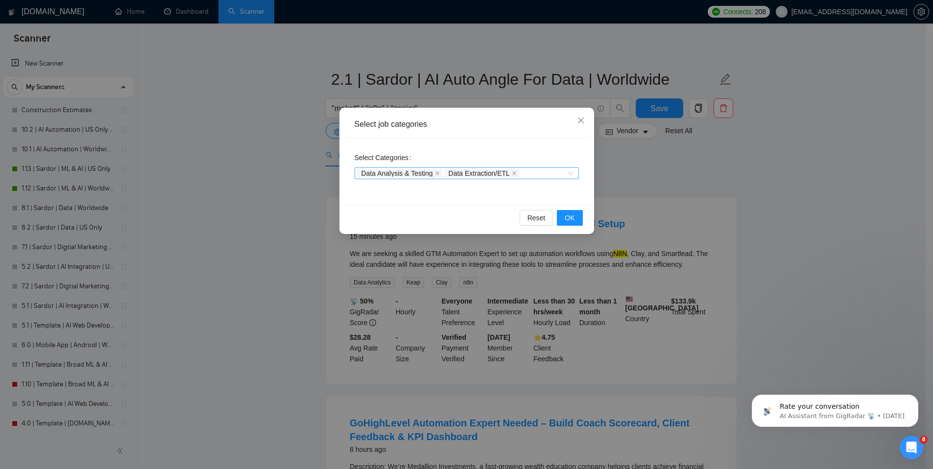
click at [555, 176] on div "Data Analysis & Testing Data Extraction/ETL" at bounding box center [462, 173] width 210 height 10
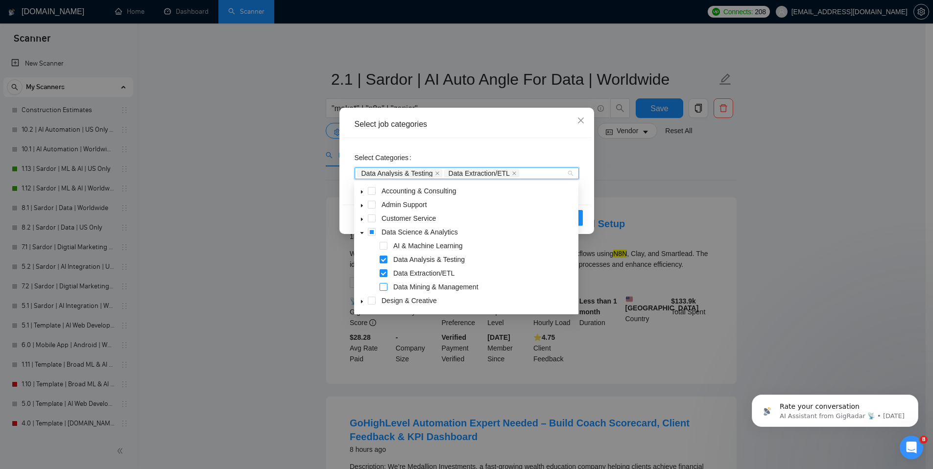
click at [382, 288] on span at bounding box center [384, 287] width 8 height 8
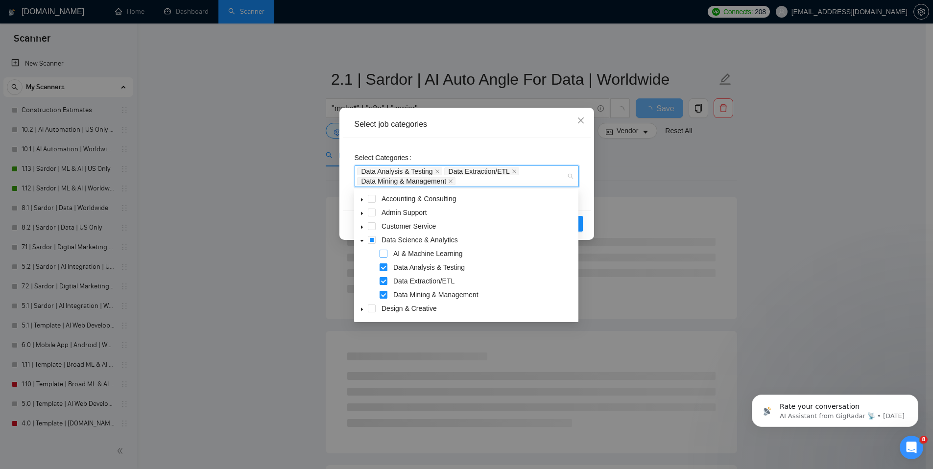
click at [384, 255] on span at bounding box center [384, 254] width 8 height 8
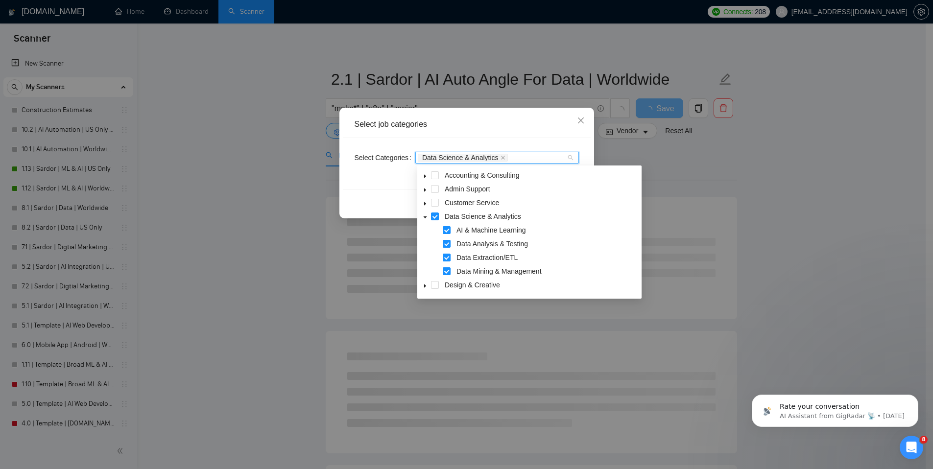
click at [547, 140] on div "Select Categories Data Science & Analytics" at bounding box center [467, 163] width 248 height 51
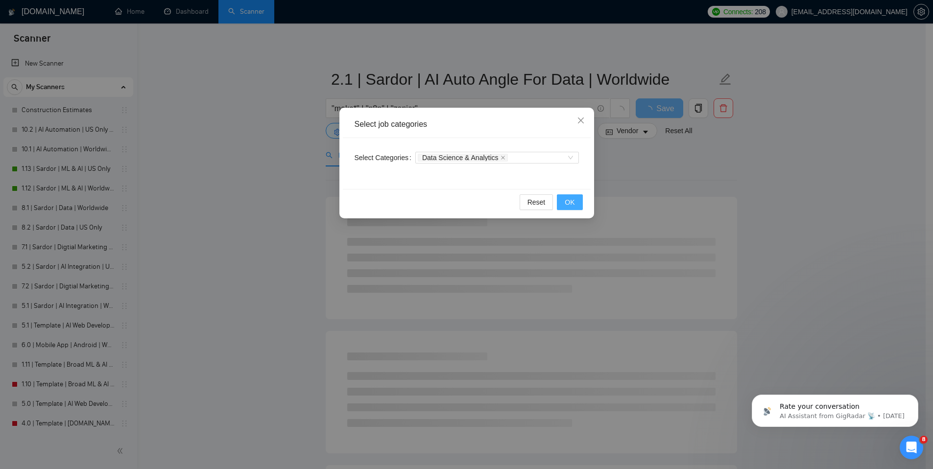
click at [569, 199] on span "OK" at bounding box center [570, 202] width 10 height 11
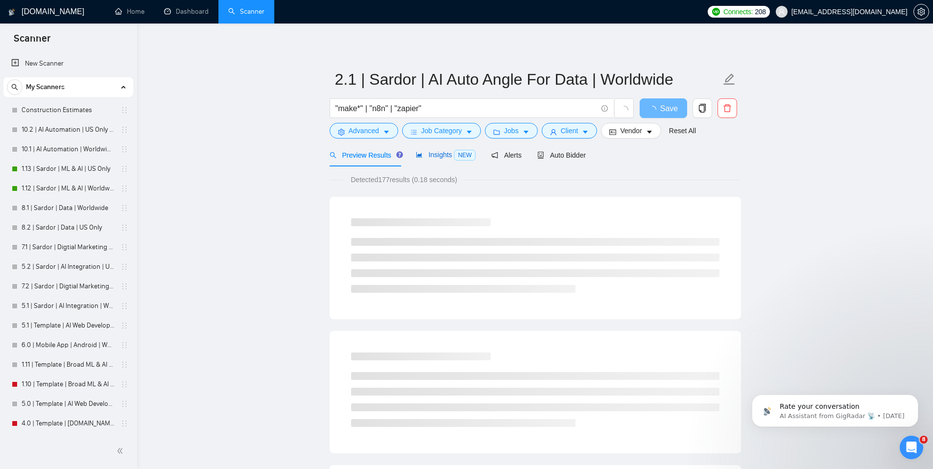
click at [434, 157] on span "Insights NEW" at bounding box center [446, 155] width 60 height 8
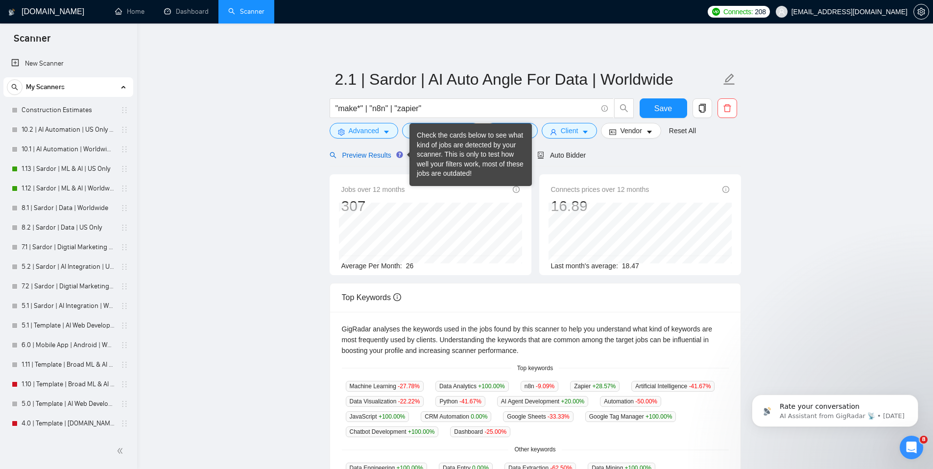
click at [382, 154] on span "Preview Results" at bounding box center [365, 155] width 71 height 8
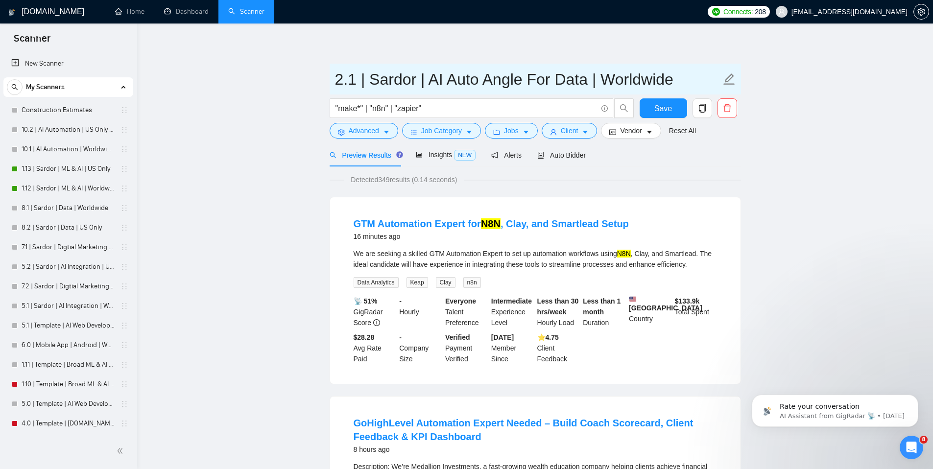
click at [489, 77] on input "2.1 | Sardor | AI Auto Angle For Data | Worldwide" at bounding box center [528, 79] width 386 height 24
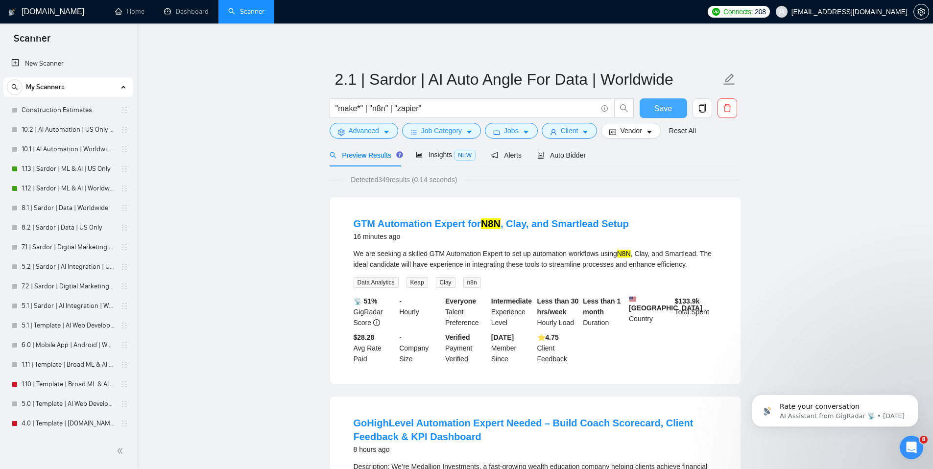
click at [674, 108] on button "Save" at bounding box center [664, 108] width 48 height 20
click at [558, 159] on div "Auto Bidder" at bounding box center [561, 155] width 48 height 11
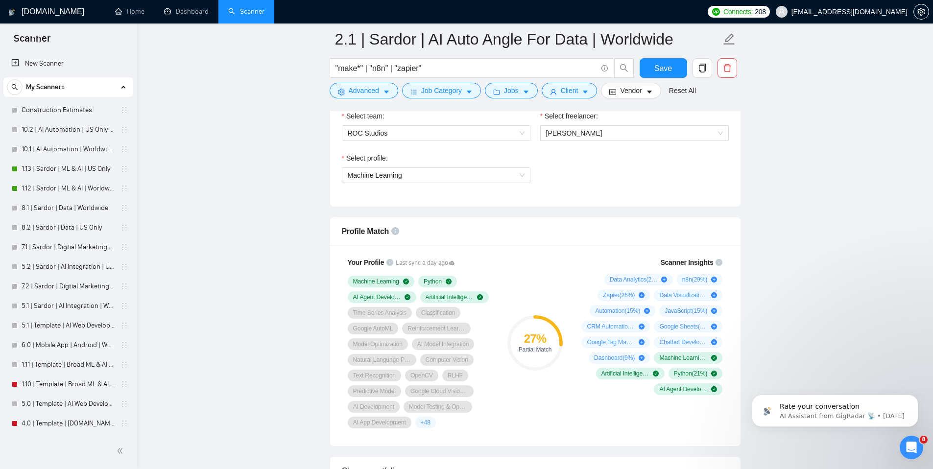
scroll to position [520, 0]
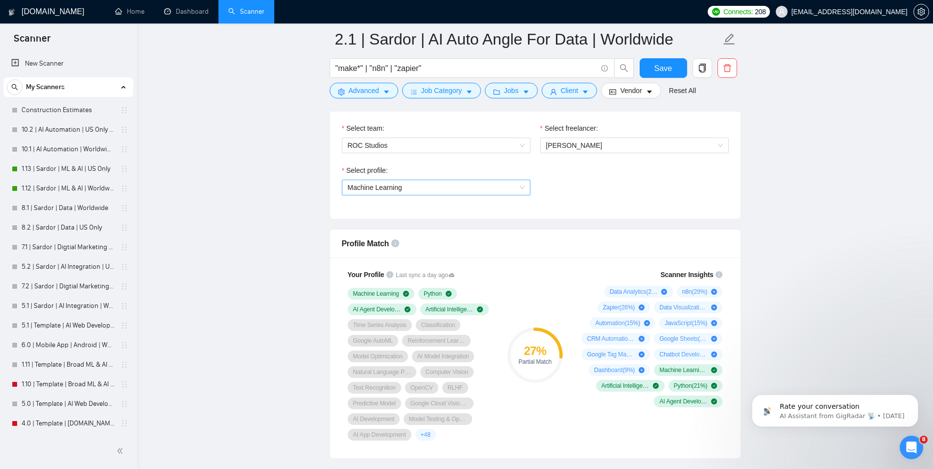
click at [479, 190] on span "Machine Learning" at bounding box center [436, 187] width 177 height 15
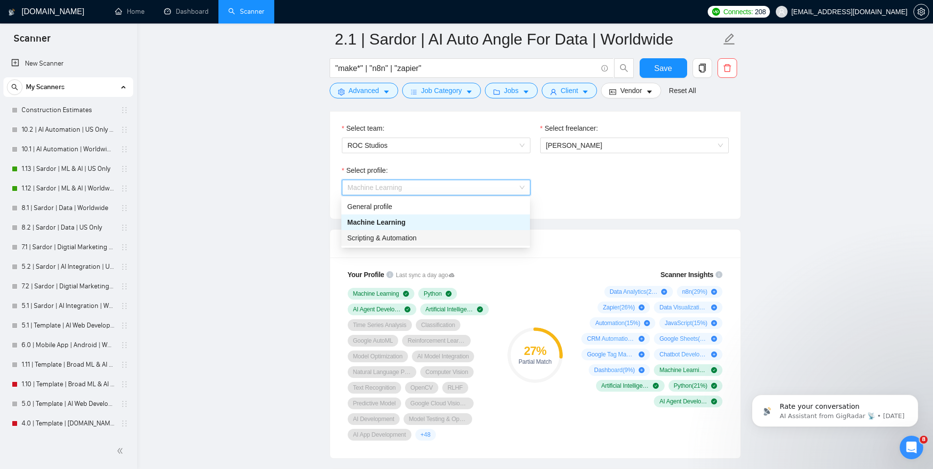
click at [435, 235] on div "Scripting & Automation" at bounding box center [435, 238] width 177 height 11
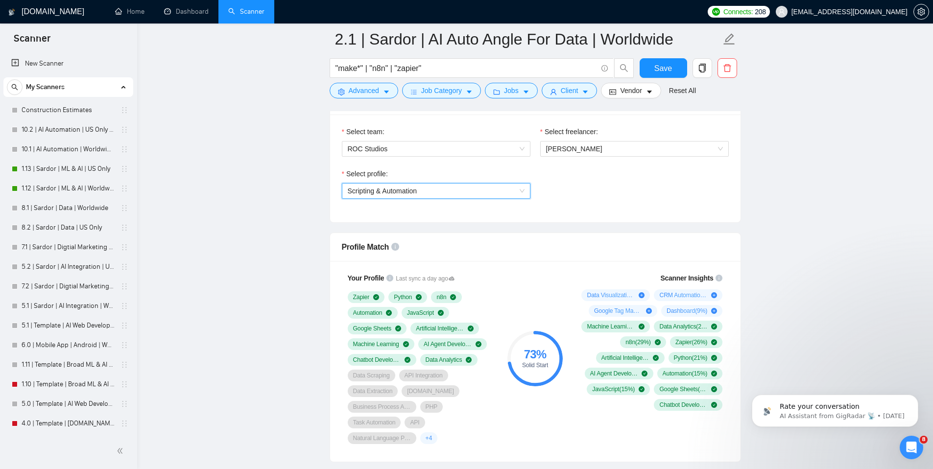
scroll to position [516, 0]
click at [670, 65] on span "Save" at bounding box center [663, 68] width 18 height 12
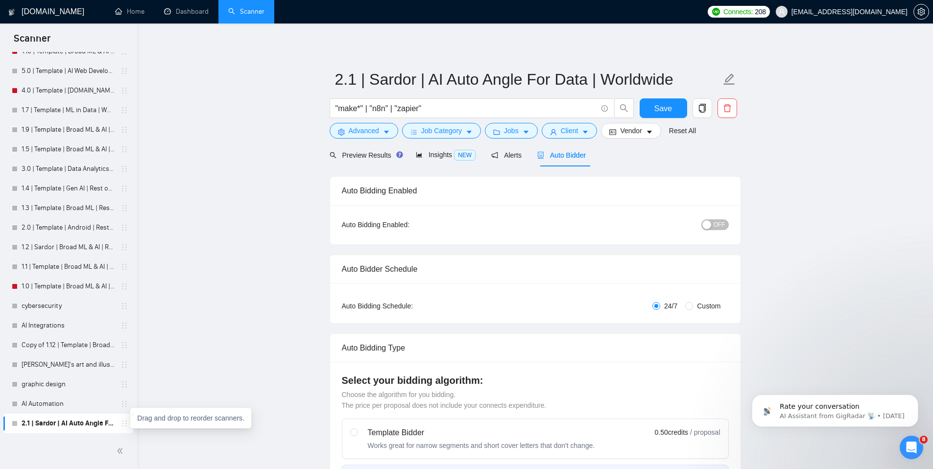
scroll to position [0, 0]
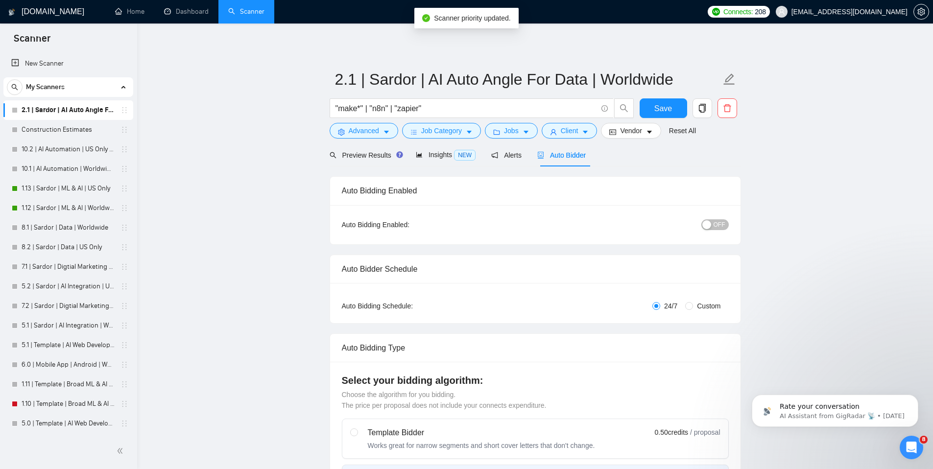
click at [716, 226] on span "OFF" at bounding box center [720, 224] width 12 height 11
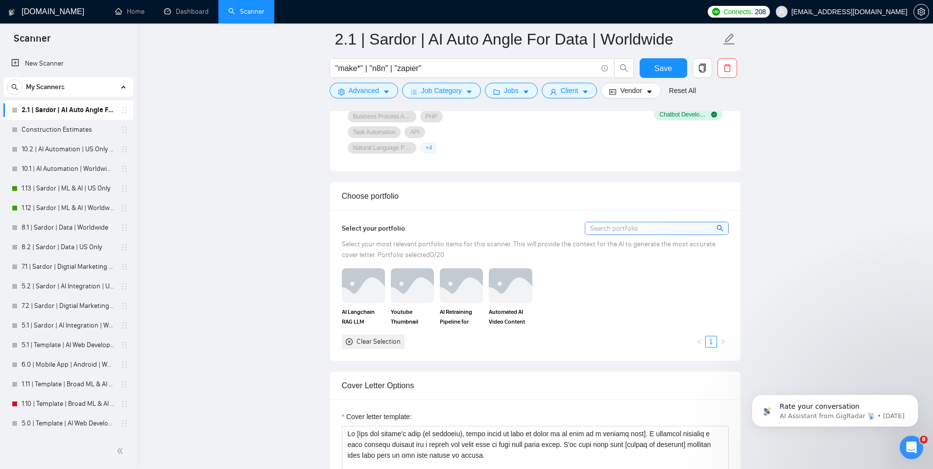
scroll to position [738, 0]
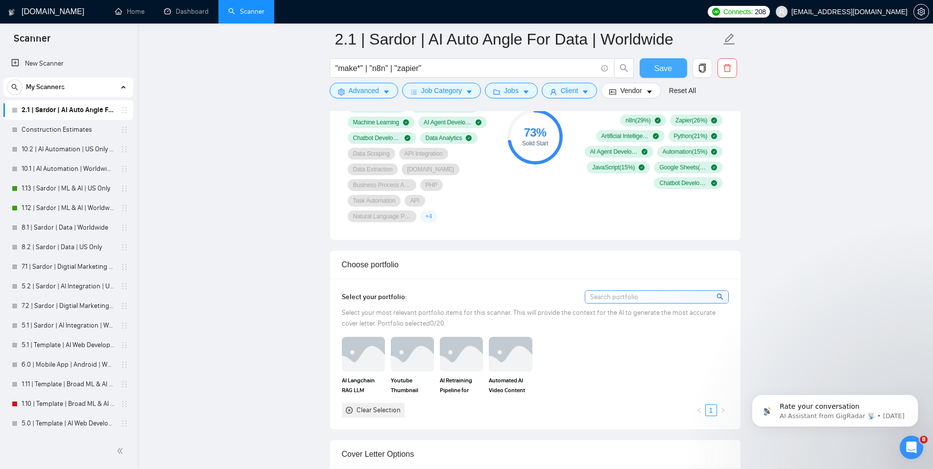
click at [673, 71] on button "Save" at bounding box center [664, 68] width 48 height 20
click at [704, 64] on icon "copy" at bounding box center [701, 68] width 7 height 9
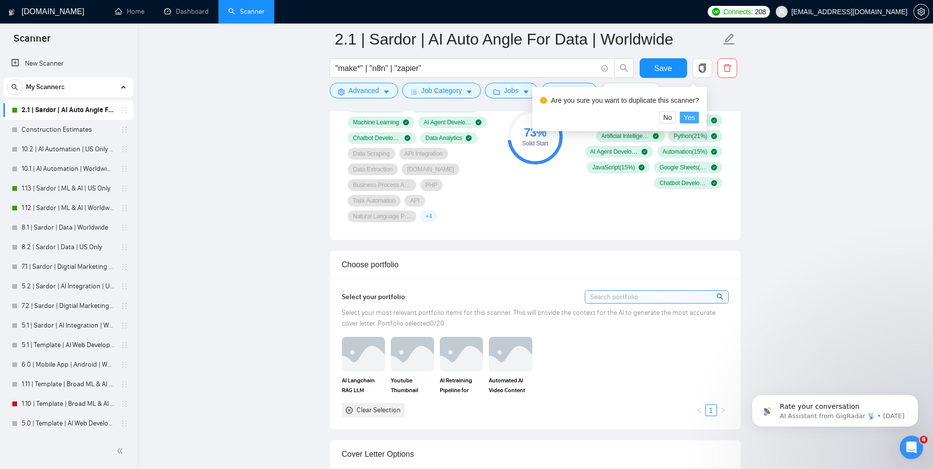
click at [699, 117] on button "Yes" at bounding box center [689, 118] width 19 height 12
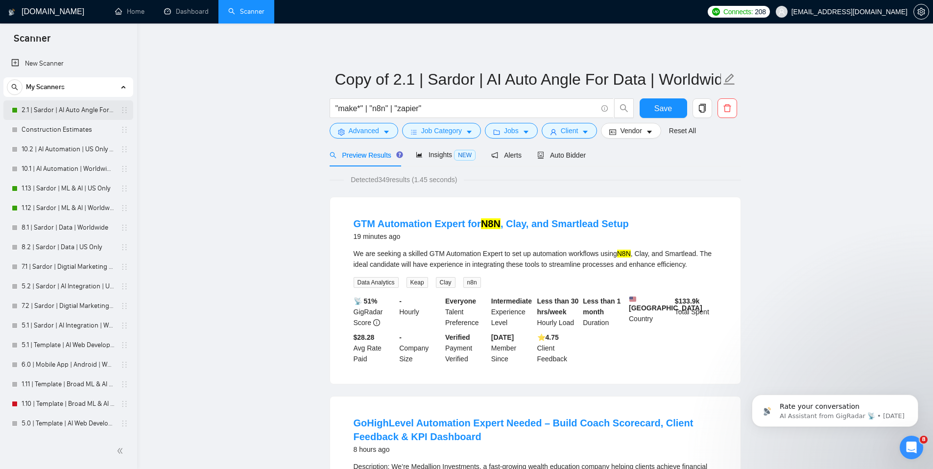
click at [97, 113] on link "2.1 | Sardor | AI Auto Angle For Data | Worldwide" at bounding box center [68, 110] width 93 height 20
click at [728, 113] on button "button" at bounding box center [727, 108] width 20 height 20
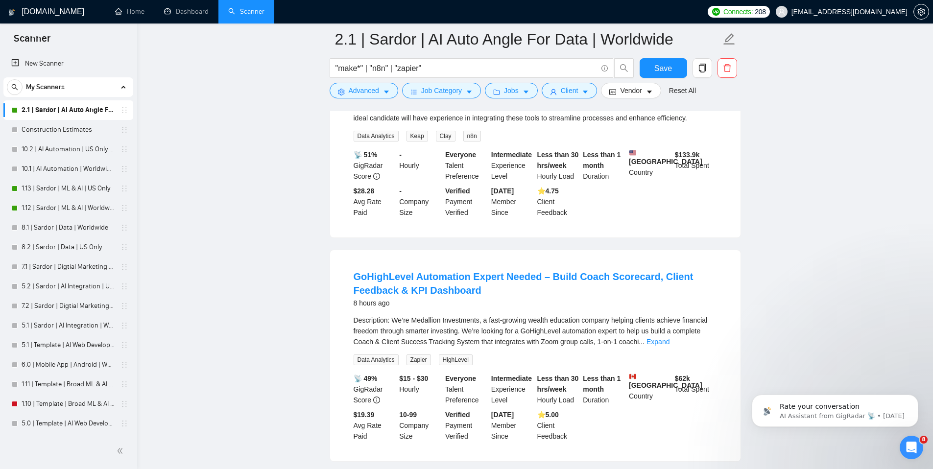
scroll to position [205, 0]
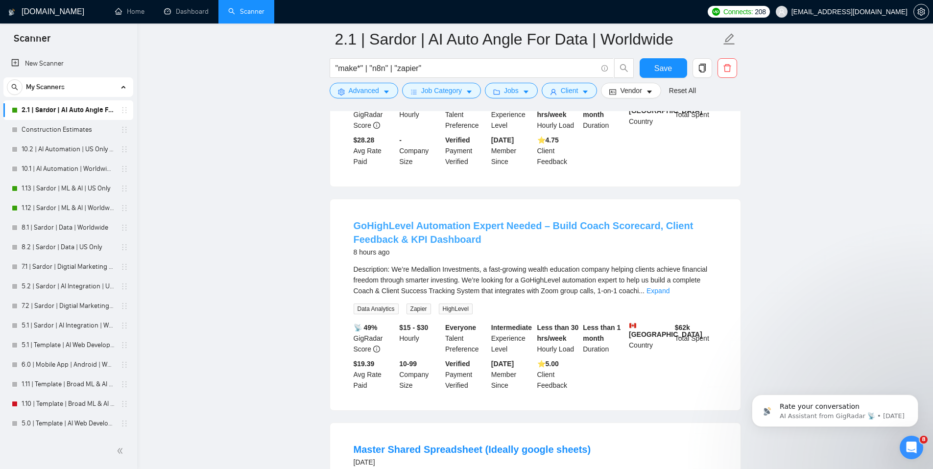
click at [418, 233] on link "GoHighLevel Automation Expert Needed – Build Coach Scorecard, Client Feedback &…" at bounding box center [524, 232] width 340 height 24
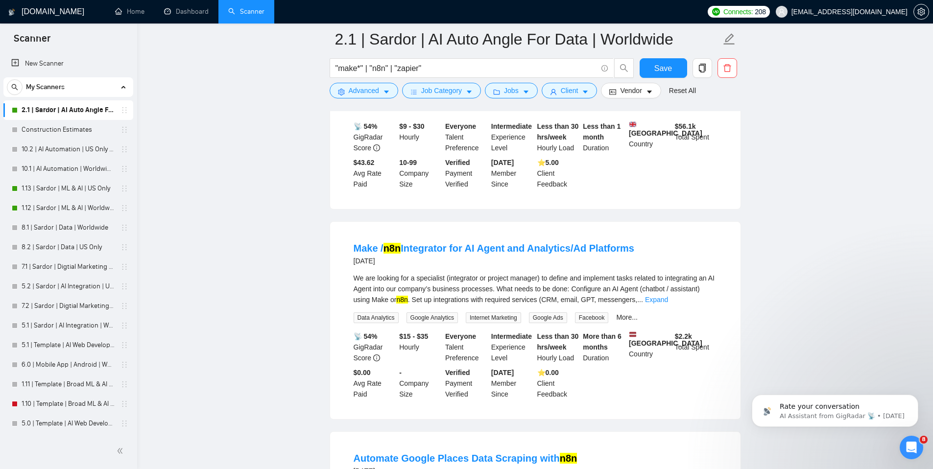
scroll to position [632, 0]
click at [725, 67] on icon "delete" at bounding box center [727, 68] width 9 height 9
click at [716, 118] on span "Yes" at bounding box center [714, 117] width 11 height 11
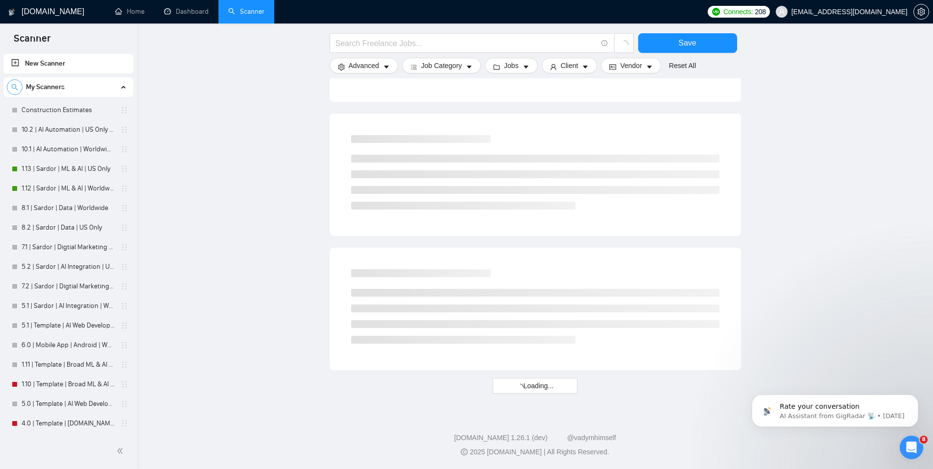
click at [18, 88] on icon "search" at bounding box center [14, 87] width 7 height 7
click at [39, 89] on input at bounding box center [68, 87] width 122 height 11
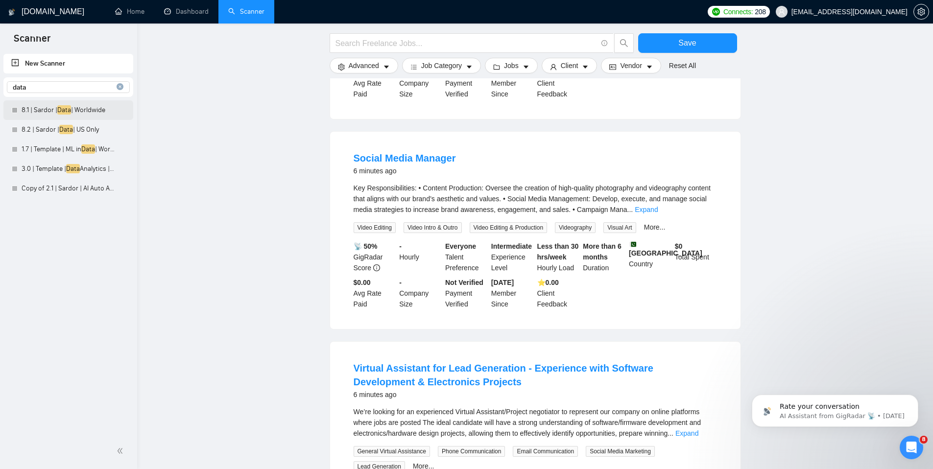
type input "data"
click at [61, 113] on link "8.1 | Sardor | Data | Worldwide" at bounding box center [68, 110] width 93 height 20
click at [63, 132] on link "8.2 | Sardor | Data | US Only" at bounding box center [68, 130] width 93 height 20
click at [120, 85] on icon "close-circle" at bounding box center [120, 86] width 7 height 7
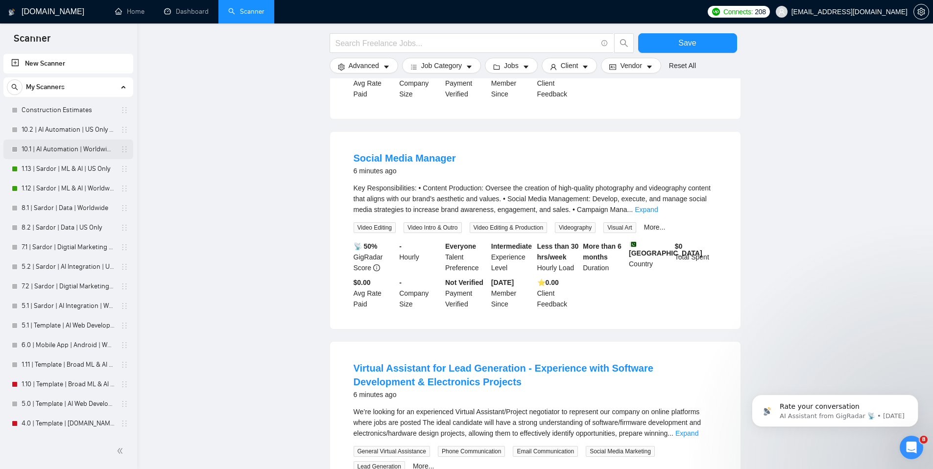
click at [64, 148] on link "10.1 | AI Automation | Worldwide | Simple Sardor" at bounding box center [68, 150] width 93 height 20
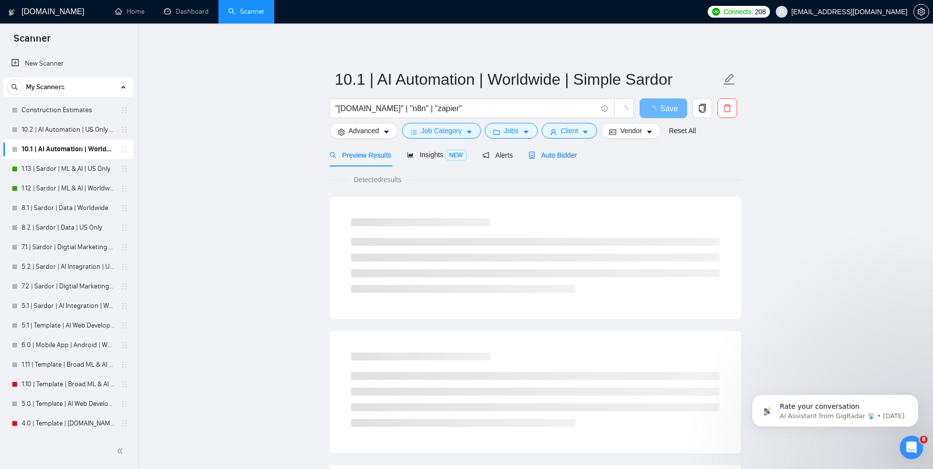
click at [549, 155] on span "Auto Bidder" at bounding box center [552, 155] width 48 height 8
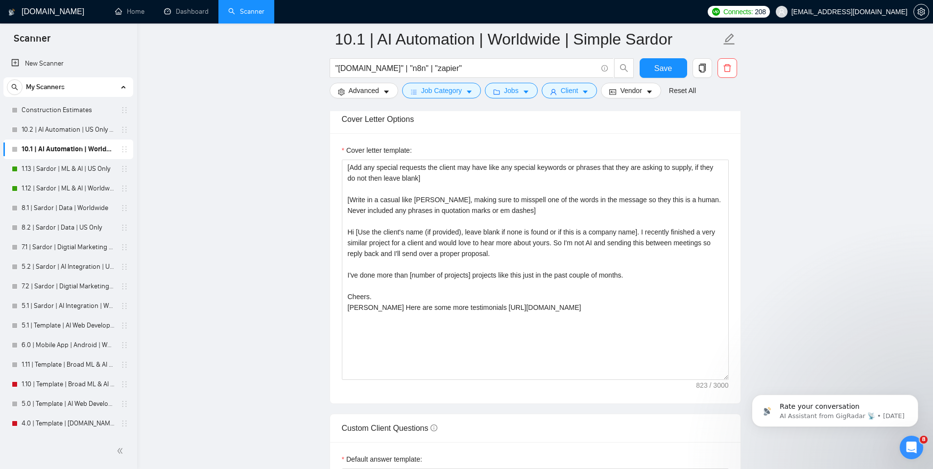
scroll to position [1069, 0]
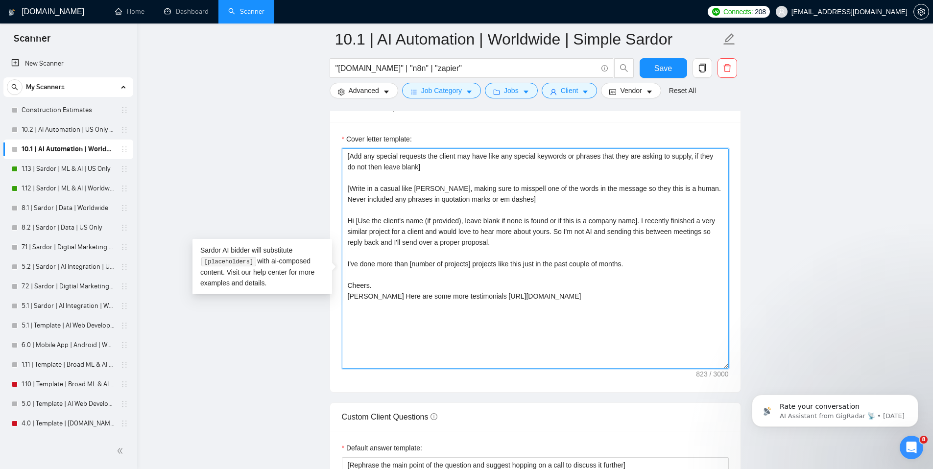
drag, startPoint x: 638, startPoint y: 337, endPoint x: 319, endPoint y: 153, distance: 368.2
click at [319, 153] on main "10.1 | AI Automation | Worldwide | Simple Sardor "[DOMAIN_NAME]" | "n8n" | "zap…" at bounding box center [535, 366] width 764 height 2790
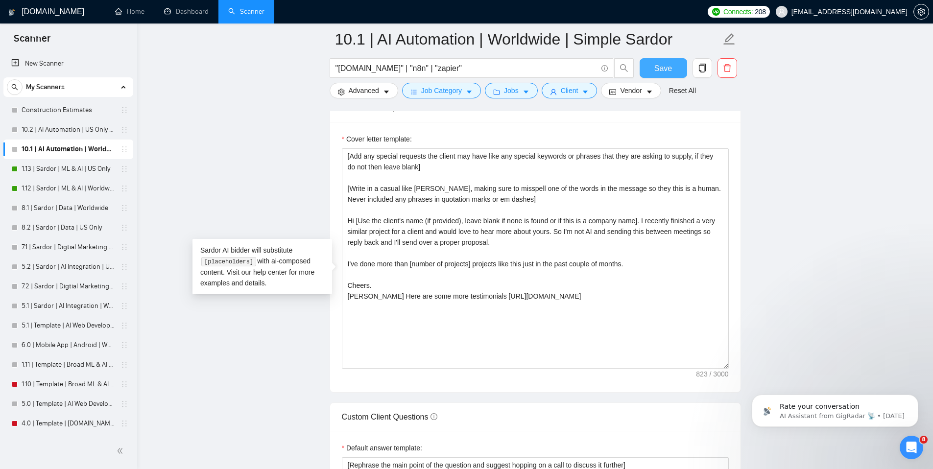
click at [670, 72] on span "Save" at bounding box center [663, 68] width 18 height 12
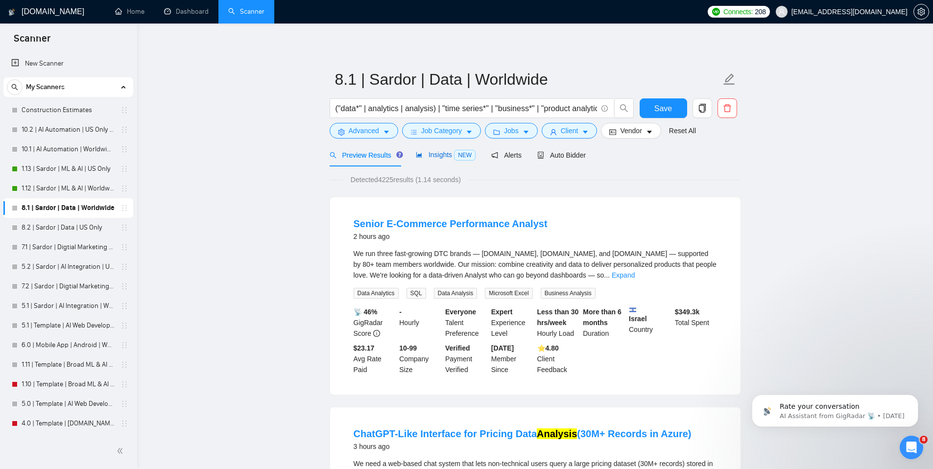
click at [440, 159] on div "Insights NEW" at bounding box center [446, 154] width 60 height 11
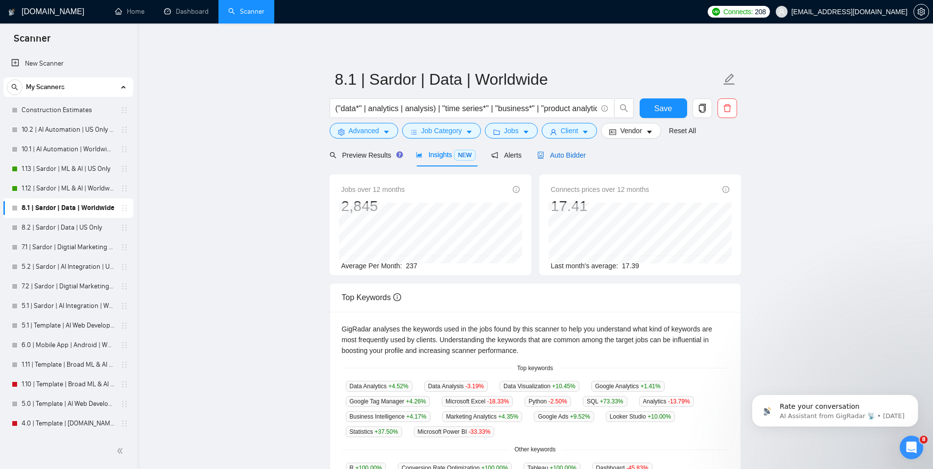
click at [571, 158] on span "Auto Bidder" at bounding box center [561, 155] width 48 height 8
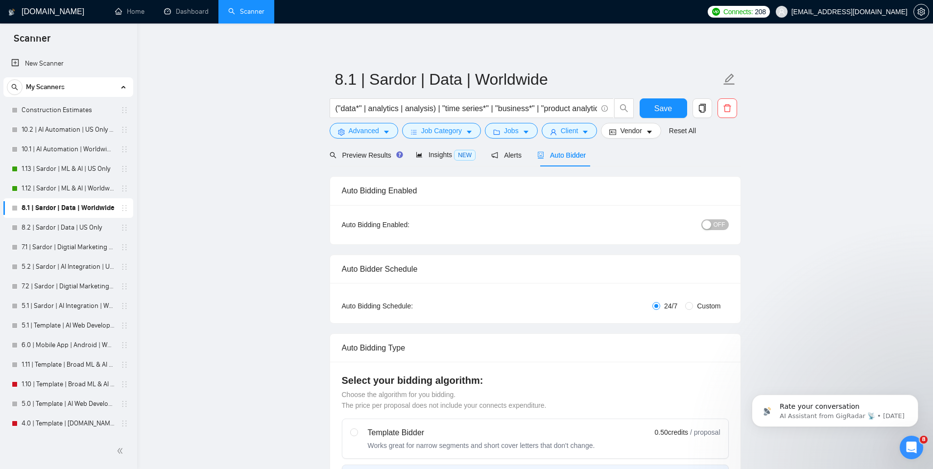
click at [708, 225] on div "button" at bounding box center [706, 224] width 9 height 9
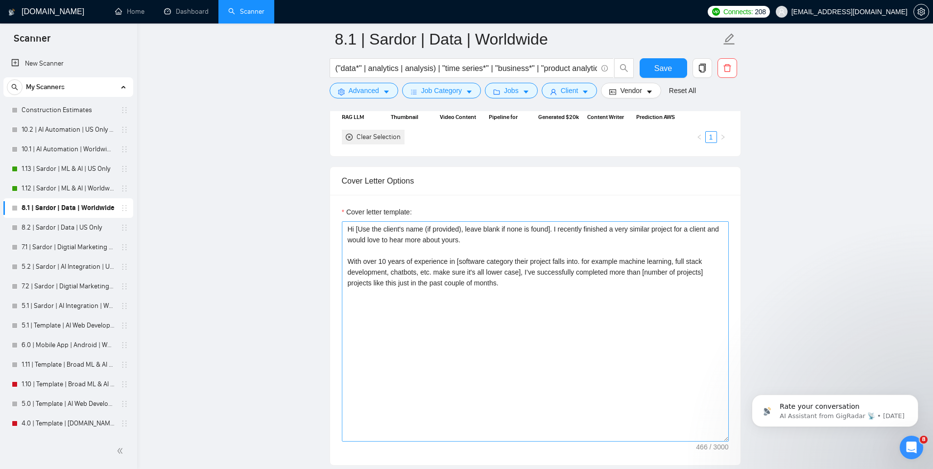
scroll to position [980, 0]
click at [465, 285] on textarea "Hi [Use the client's name (if provided), leave blank if none is found]. I recen…" at bounding box center [535, 329] width 387 height 220
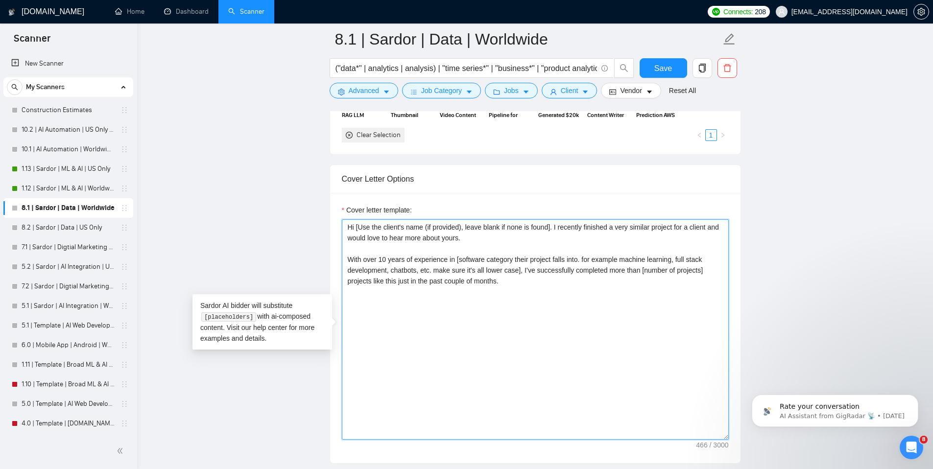
paste textarea "[Add any special requests the client may have like any special keywords or phra…"
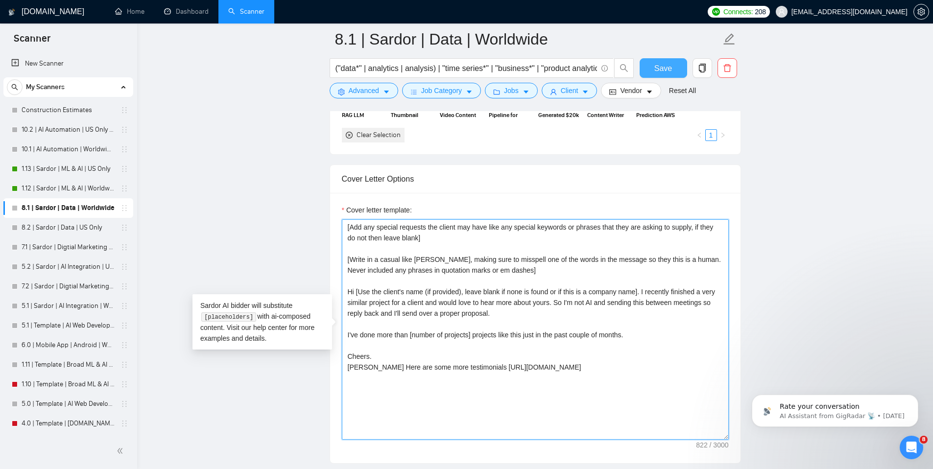
type textarea "[Add any special requests the client may have like any special keywords or phra…"
click at [668, 66] on span "Save" at bounding box center [663, 68] width 18 height 12
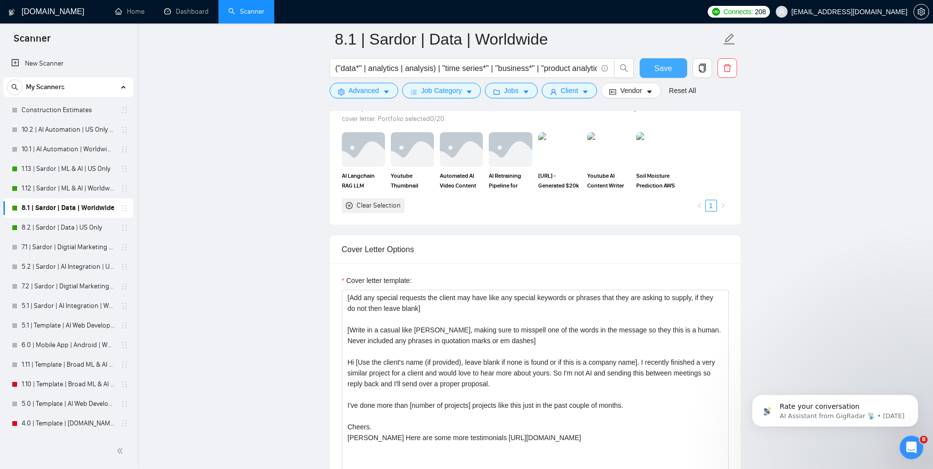
scroll to position [900, 0]
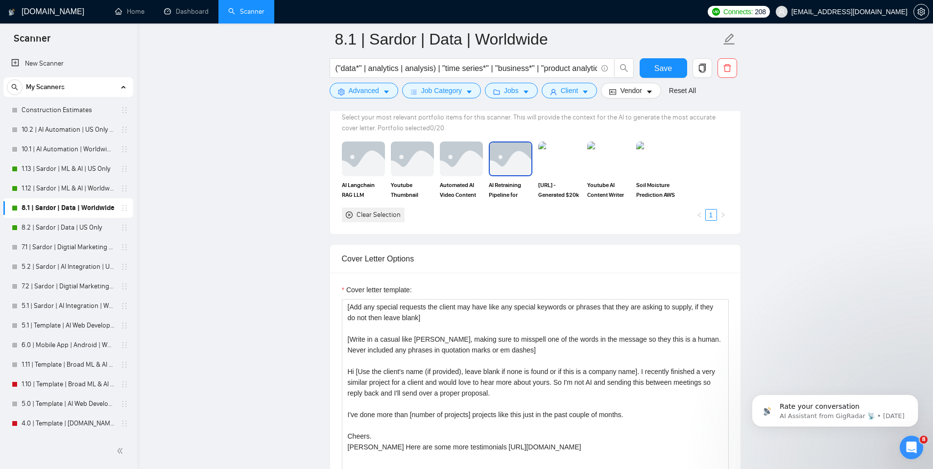
click at [509, 169] on img at bounding box center [510, 159] width 41 height 32
click at [657, 159] on img at bounding box center [657, 159] width 41 height 32
click at [651, 64] on button "Save" at bounding box center [664, 68] width 48 height 20
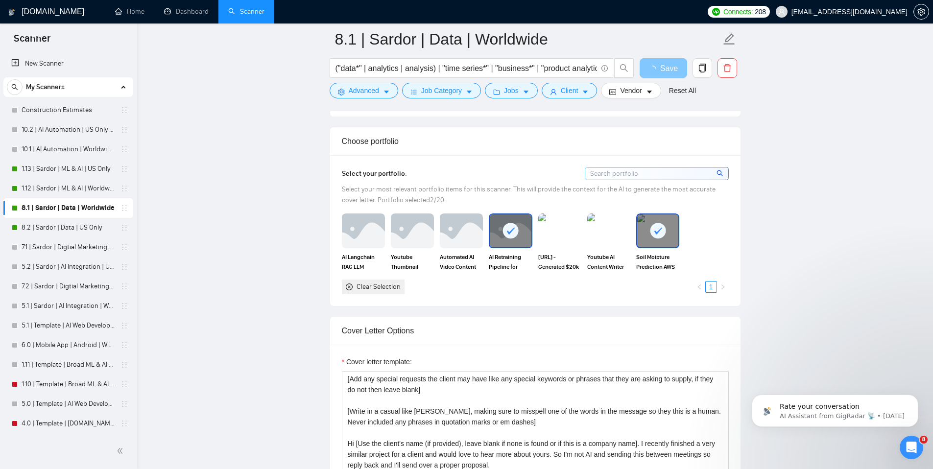
scroll to position [783, 0]
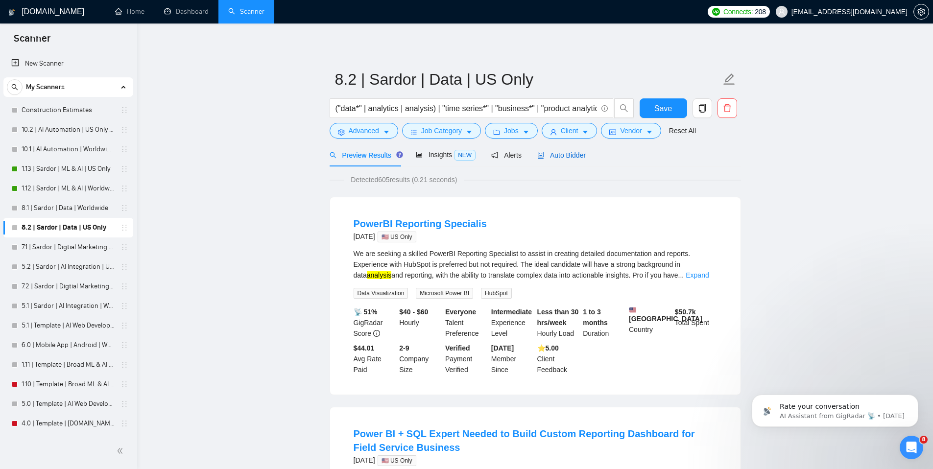
click at [571, 158] on span "Auto Bidder" at bounding box center [561, 155] width 48 height 8
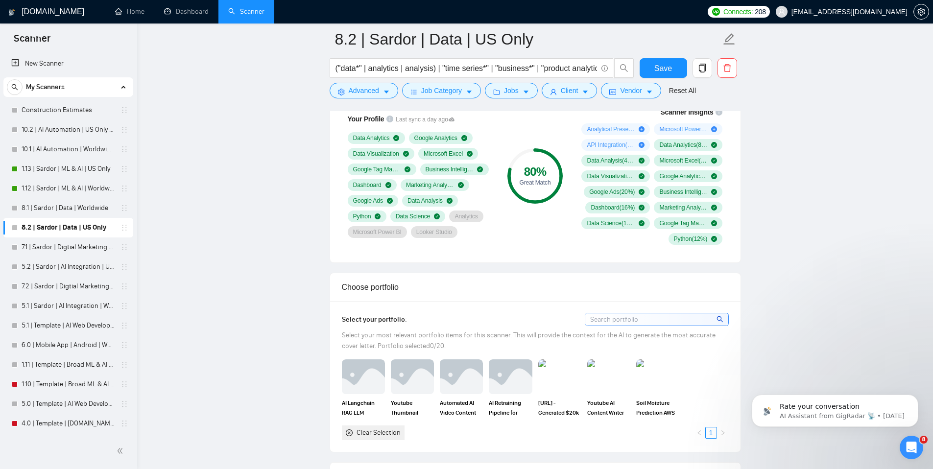
scroll to position [469, 0]
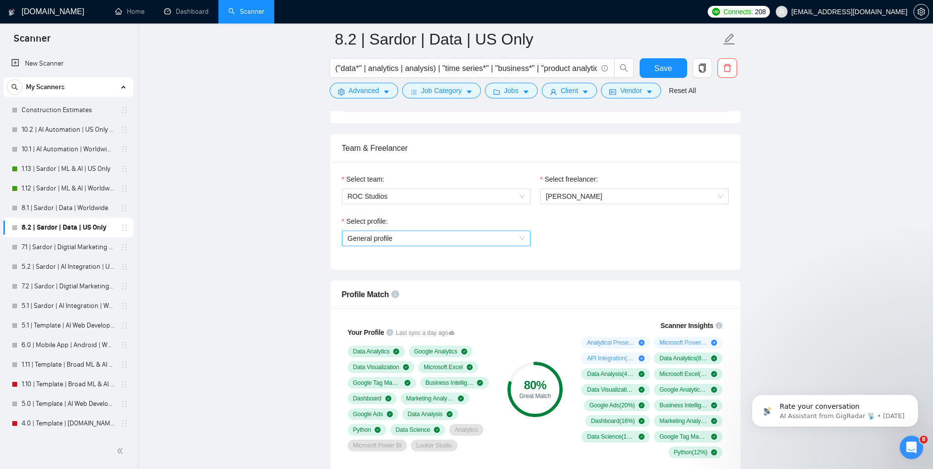
click at [510, 245] on span "General profile" at bounding box center [436, 238] width 177 height 15
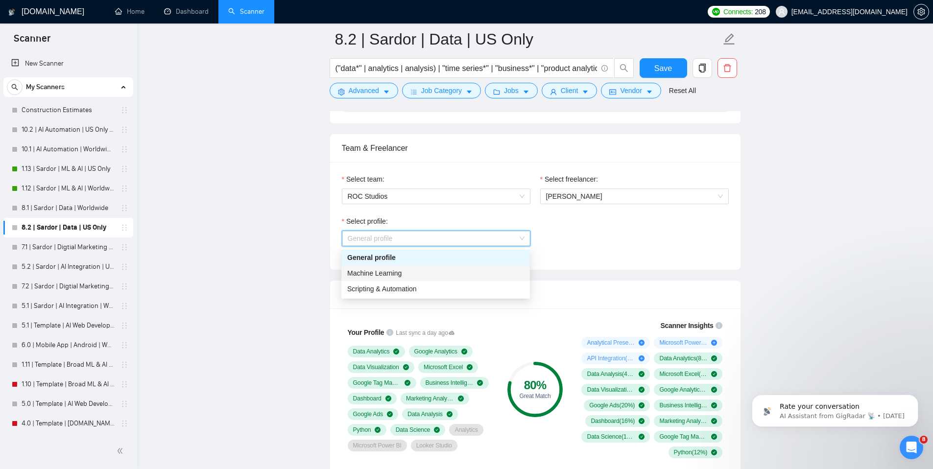
click at [449, 279] on div "Machine Learning" at bounding box center [435, 273] width 189 height 16
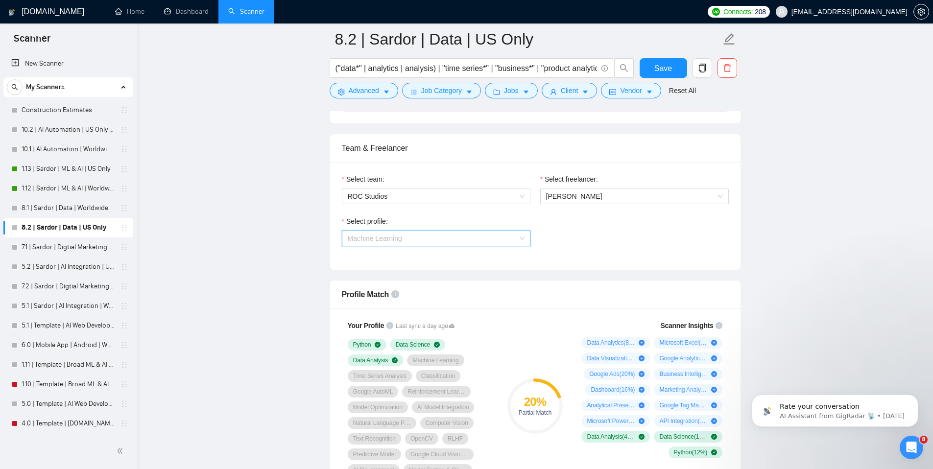
click at [477, 245] on span "Machine Learning" at bounding box center [436, 238] width 177 height 15
click at [457, 257] on div "General profile" at bounding box center [435, 257] width 177 height 11
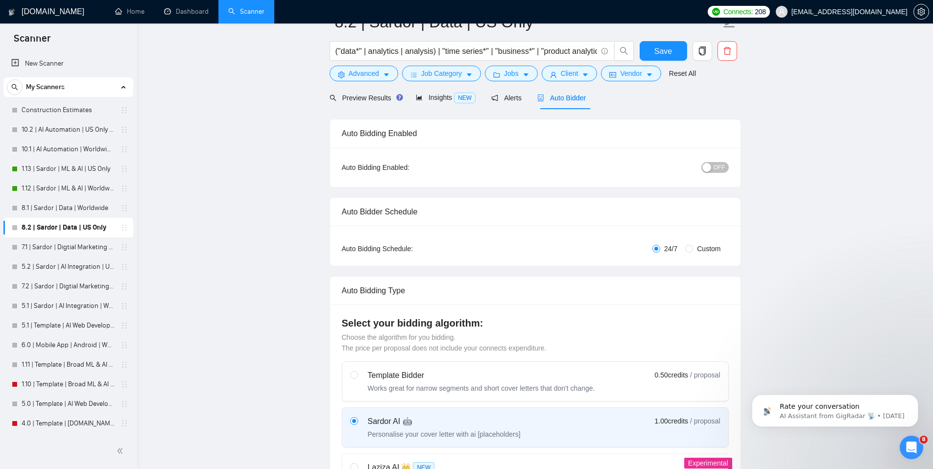
scroll to position [0, 0]
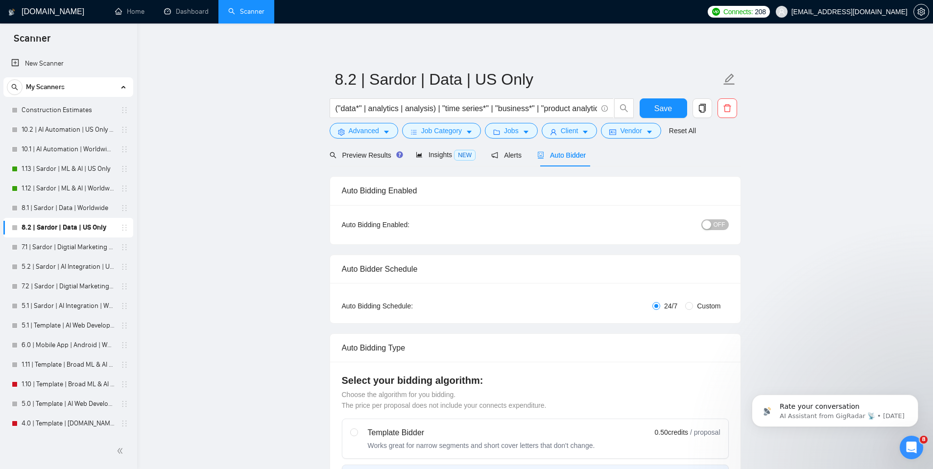
click at [713, 220] on button "OFF" at bounding box center [714, 224] width 27 height 11
click at [657, 102] on span "Save" at bounding box center [663, 108] width 18 height 12
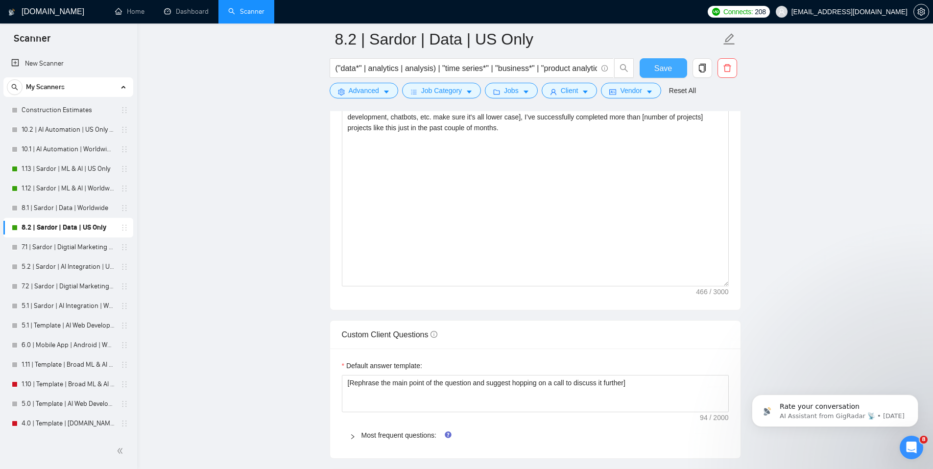
scroll to position [1163, 0]
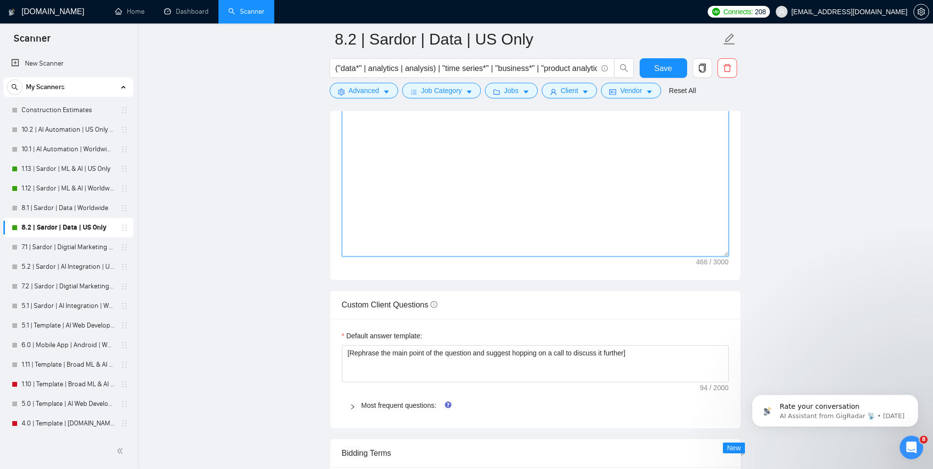
click at [496, 205] on textarea "Hi [Use the client's name (if provided), leave blank if none is found]. I recen…" at bounding box center [535, 146] width 387 height 220
paste textarea "[Add any special requests the client may have like any special keywords or phra…"
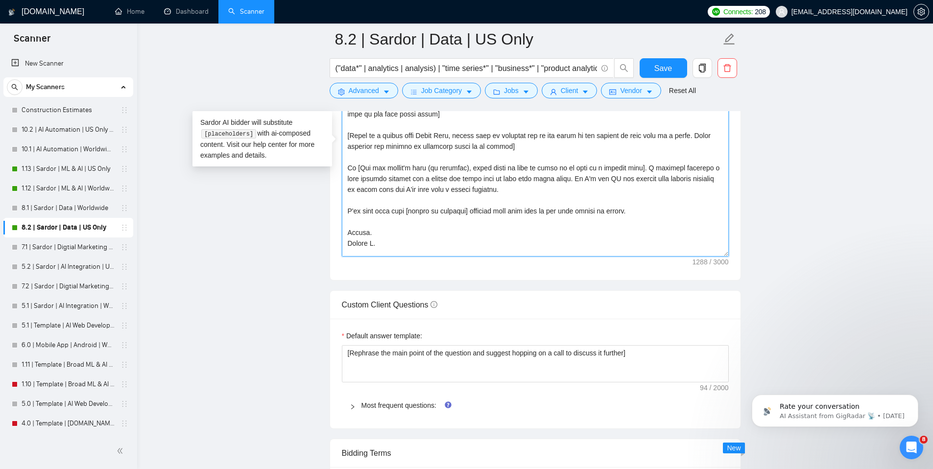
scroll to position [0, 0]
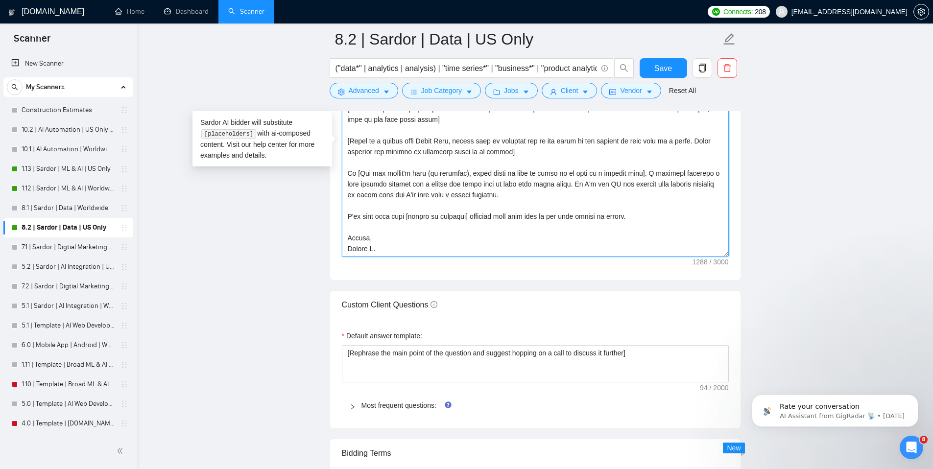
paste textarea
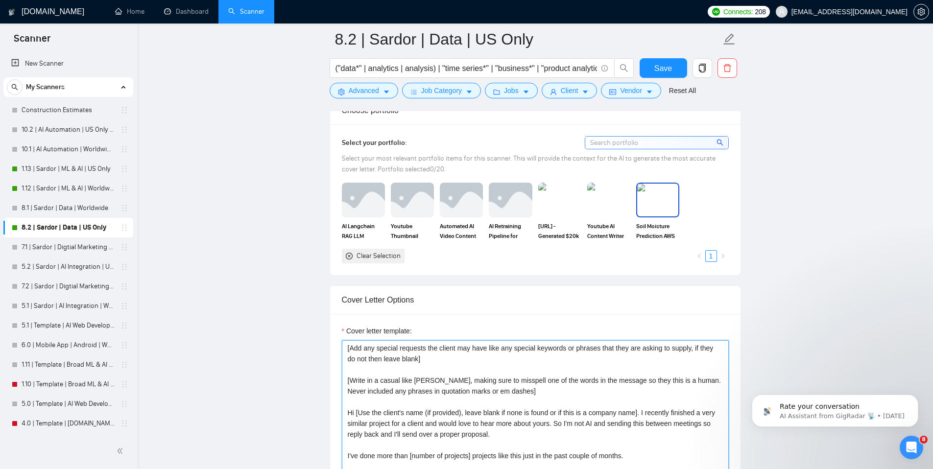
scroll to position [854, 0]
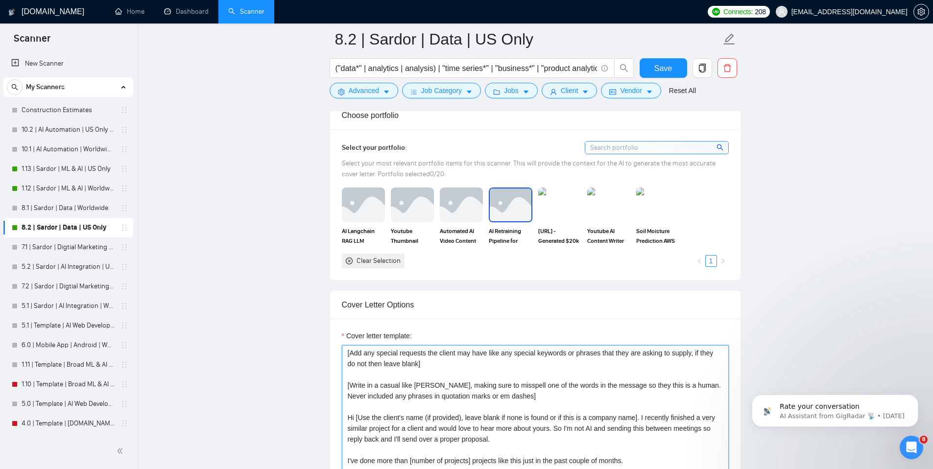
type textarea "[Add any special requests the client may have like any special keywords or phra…"
click at [505, 203] on img at bounding box center [510, 205] width 41 height 32
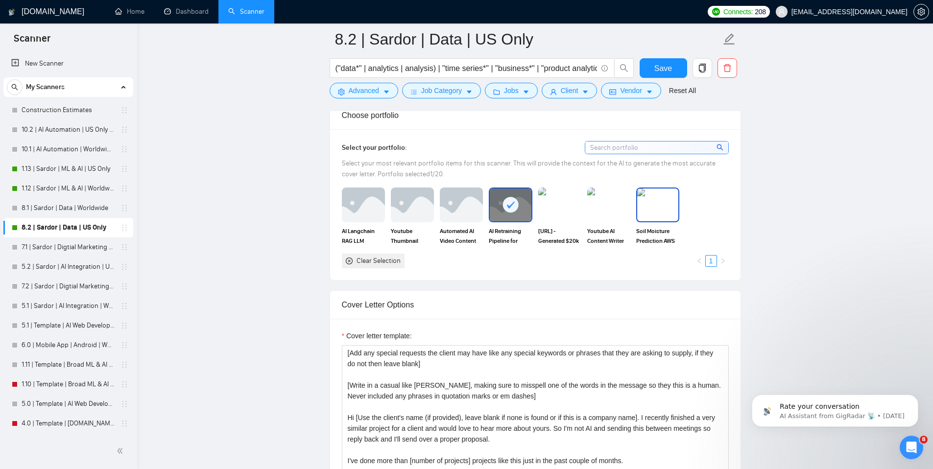
click at [671, 207] on img at bounding box center [657, 205] width 41 height 32
click at [675, 69] on button "Save" at bounding box center [664, 68] width 48 height 20
